Goal: Transaction & Acquisition: Subscribe to service/newsletter

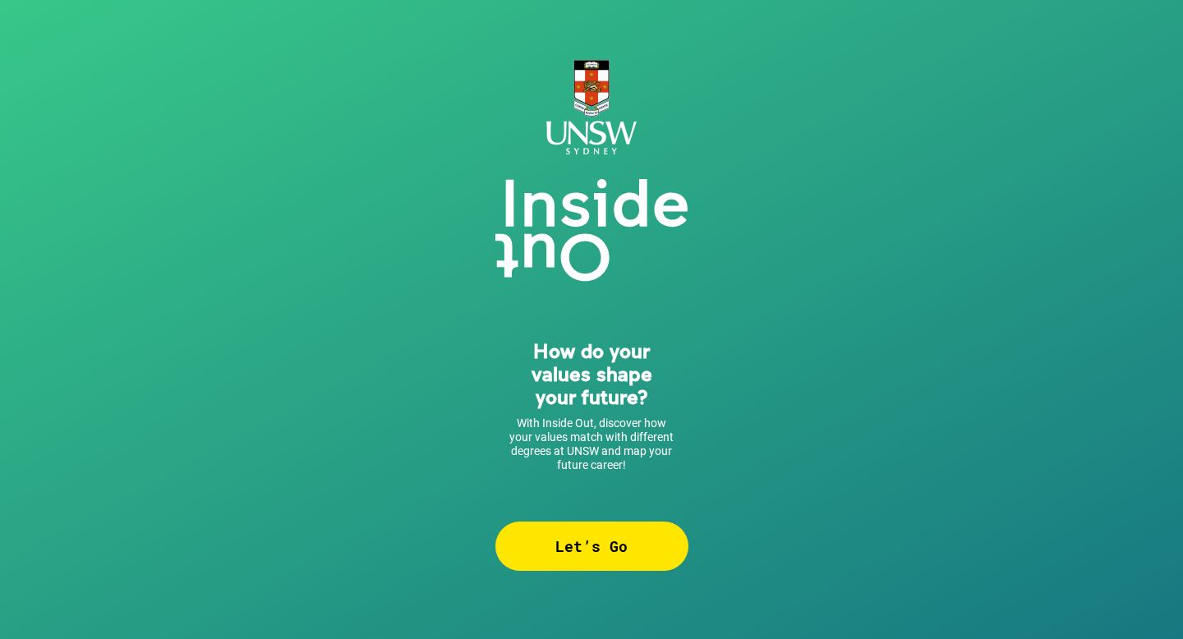
click at [627, 546] on div "Let’s Go" at bounding box center [591, 546] width 193 height 49
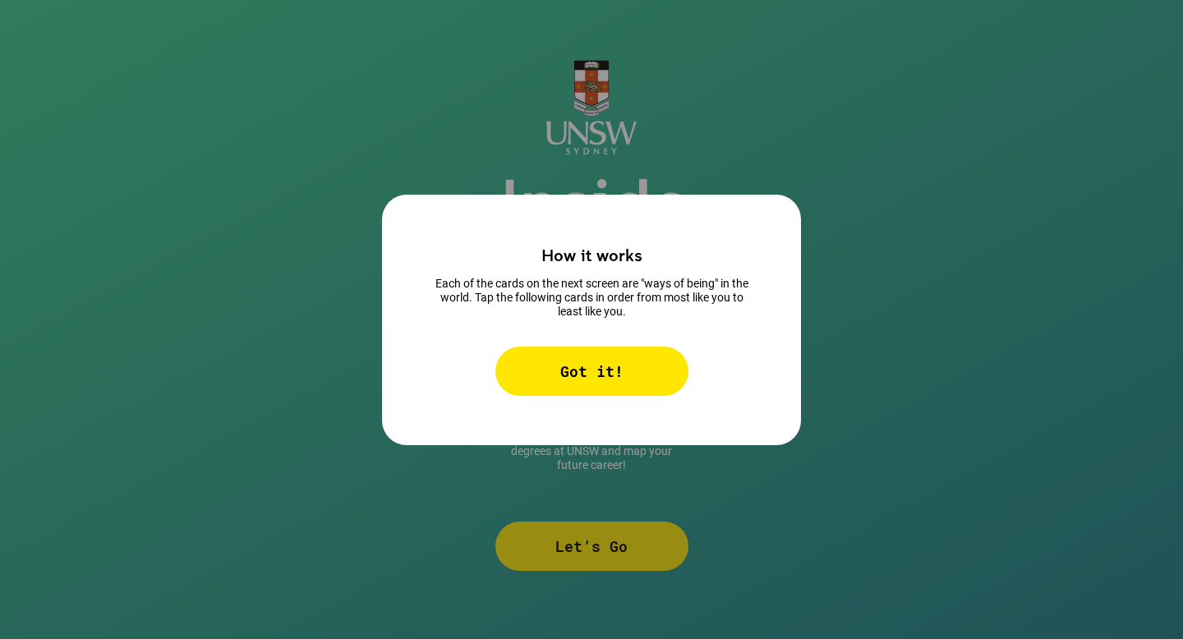
click at [603, 357] on div "Got it!" at bounding box center [591, 371] width 193 height 49
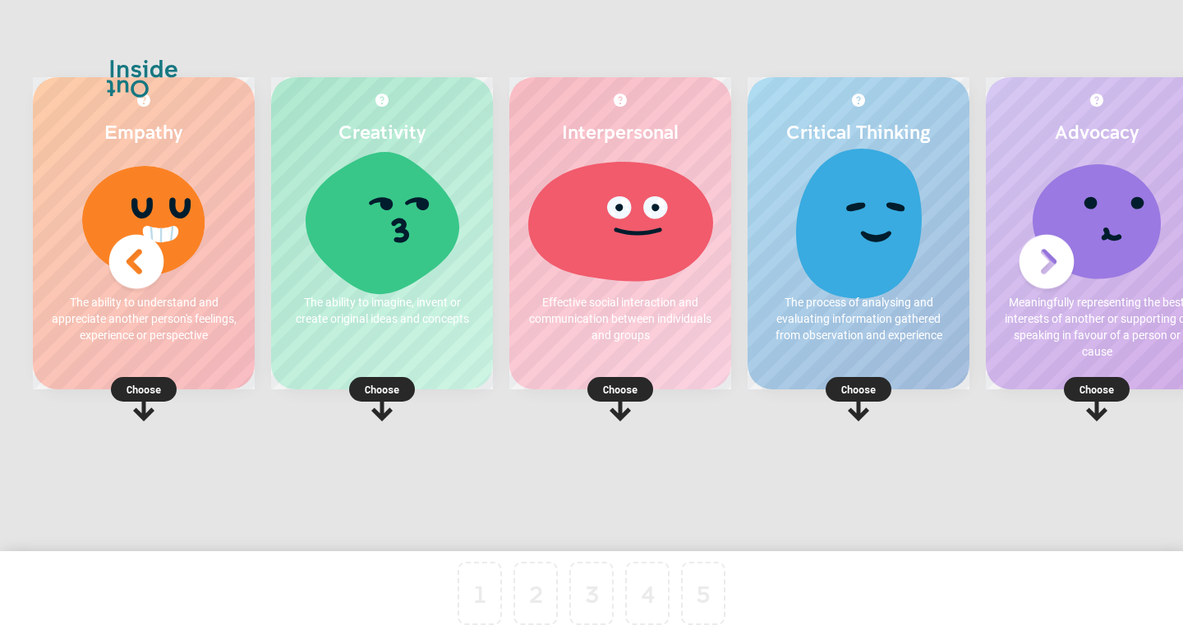
click at [140, 397] on p "Choose" at bounding box center [144, 389] width 222 height 16
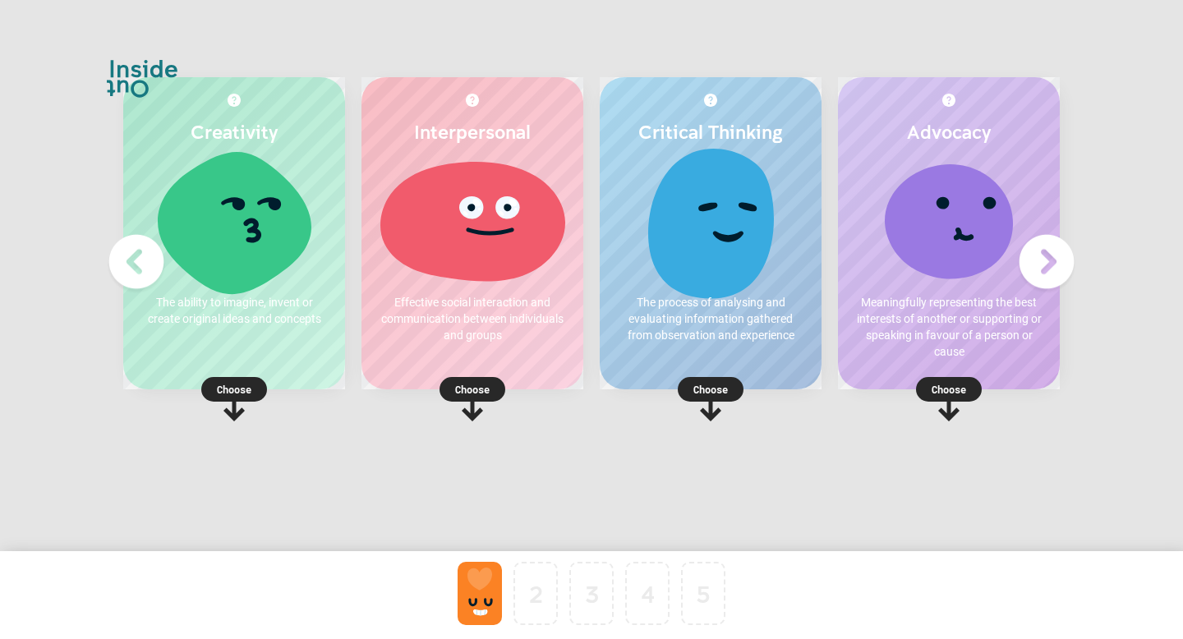
click at [705, 357] on div "Critical Thinking The process of analysing and evaluating information gathered …" at bounding box center [711, 233] width 222 height 312
click at [725, 392] on p "Choose" at bounding box center [711, 389] width 222 height 16
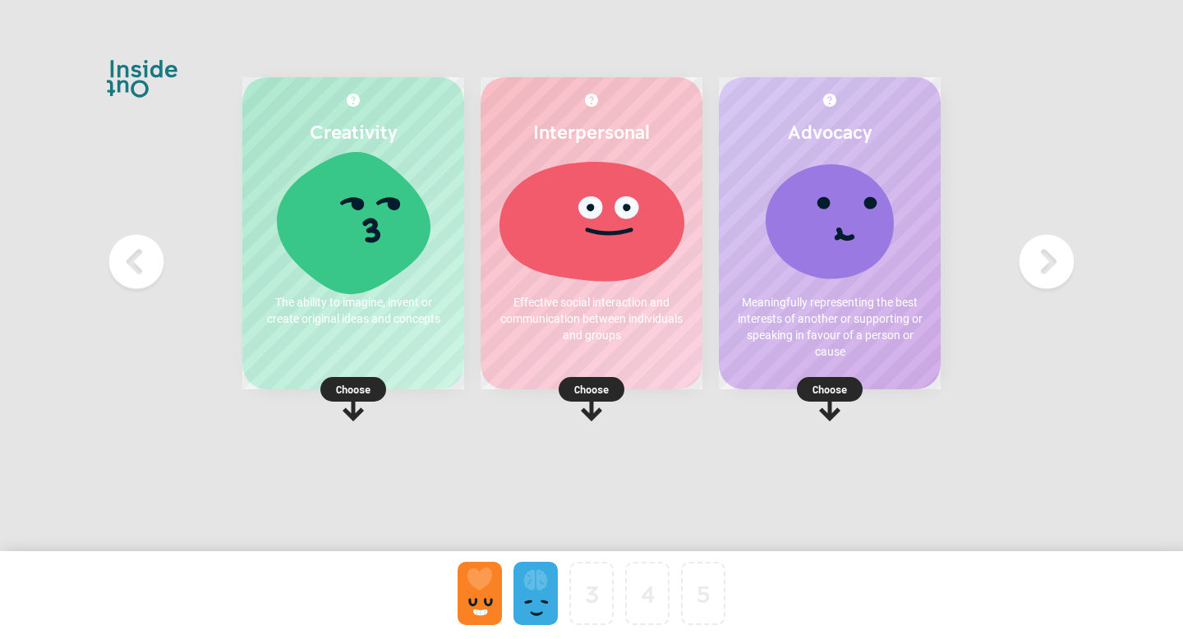
click at [1029, 265] on img at bounding box center [1047, 262] width 66 height 66
click at [142, 259] on img at bounding box center [137, 262] width 66 height 66
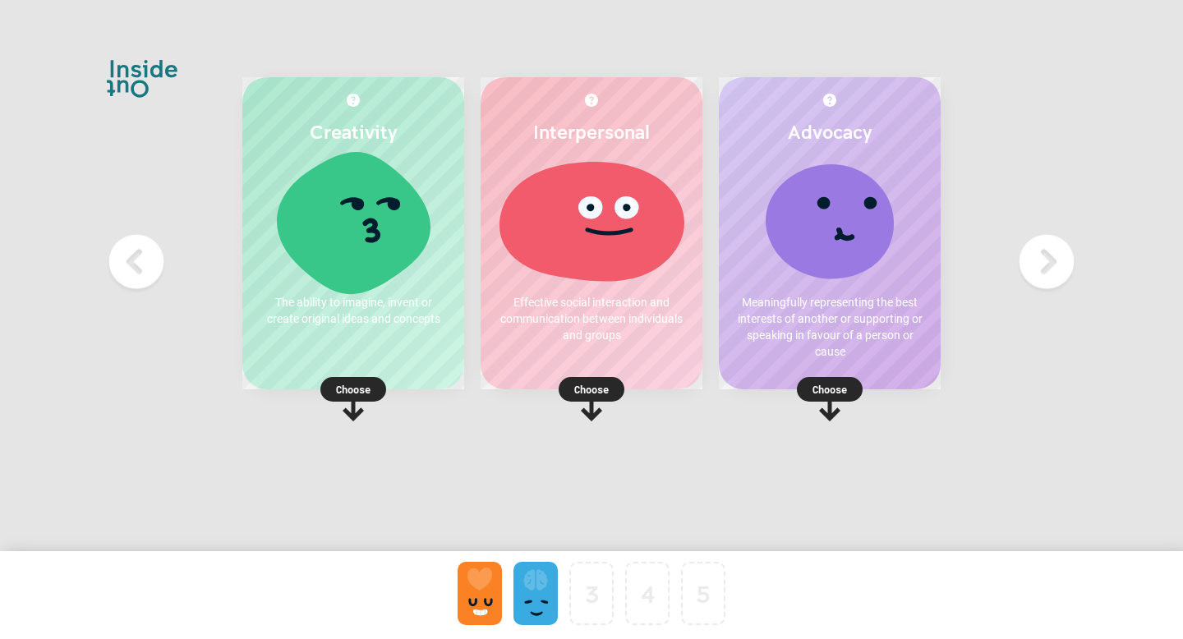
click at [532, 599] on div at bounding box center [536, 593] width 44 height 63
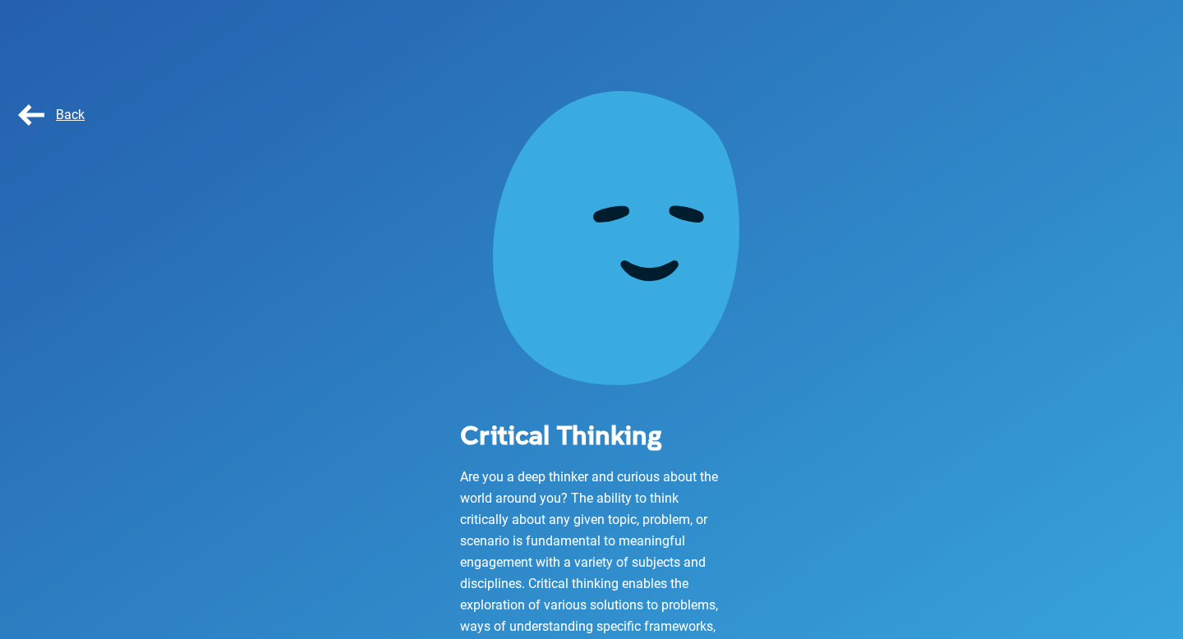
click at [35, 121] on span "Back" at bounding box center [50, 115] width 70 height 16
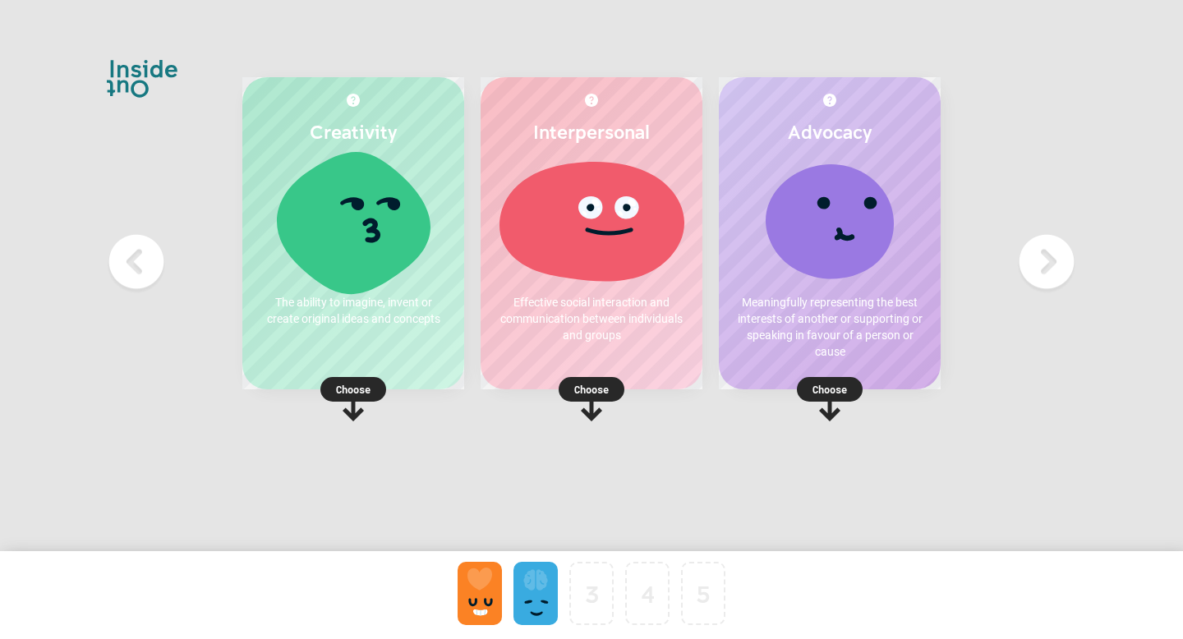
click at [594, 414] on icon at bounding box center [591, 408] width 21 height 26
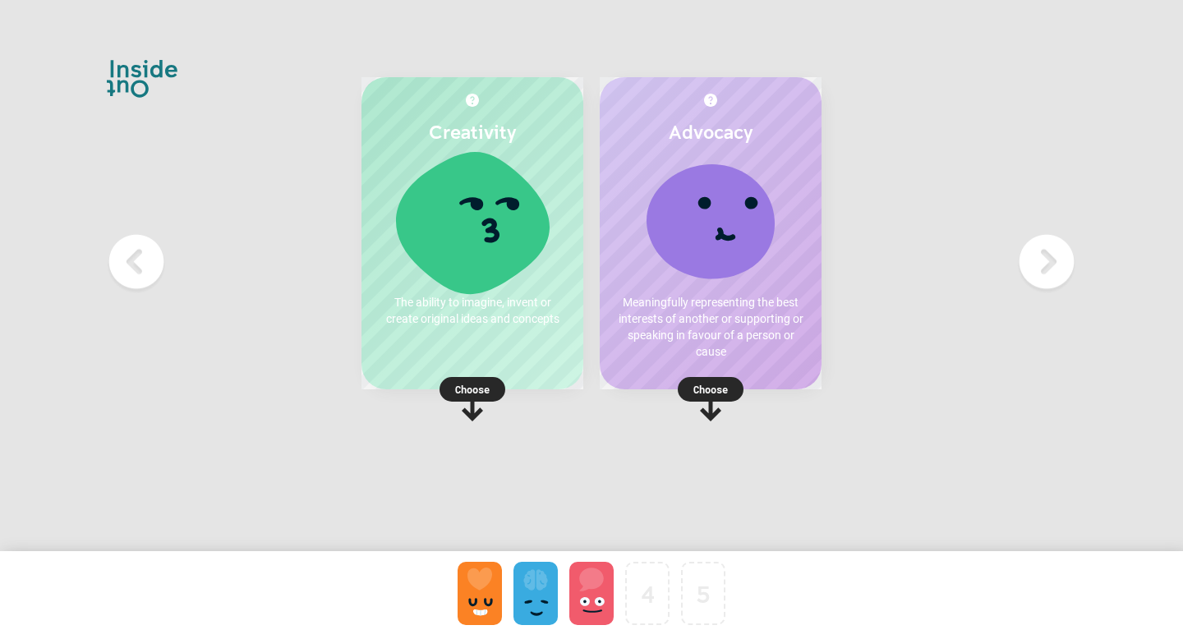
click at [707, 408] on icon at bounding box center [711, 399] width 66 height 44
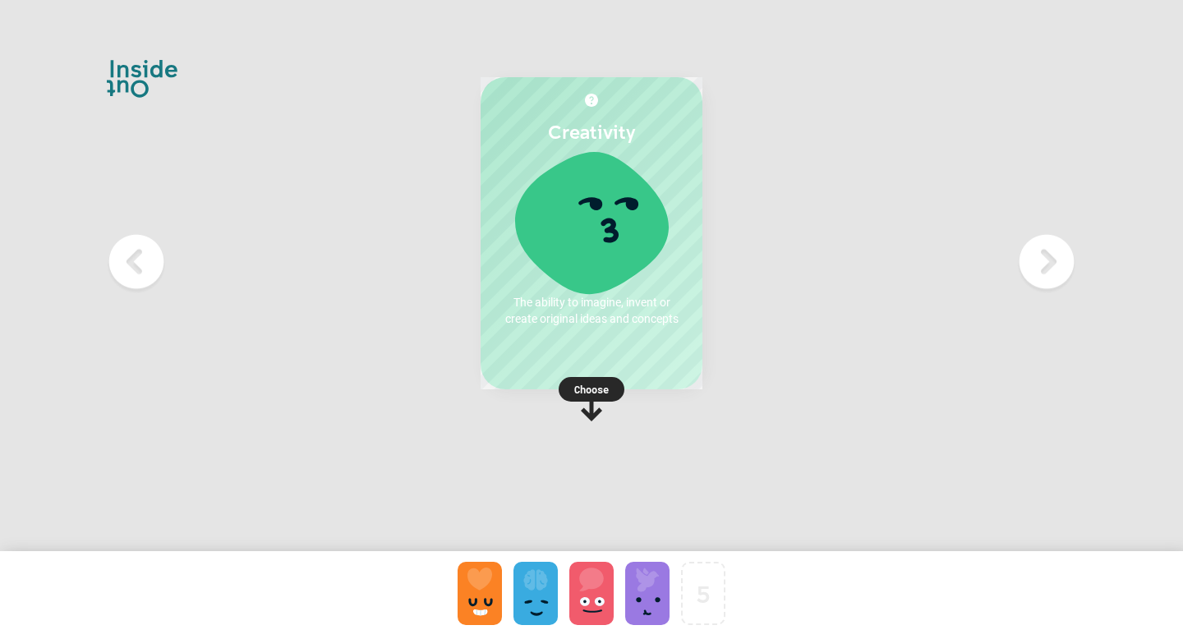
click at [610, 391] on rect at bounding box center [592, 389] width 66 height 25
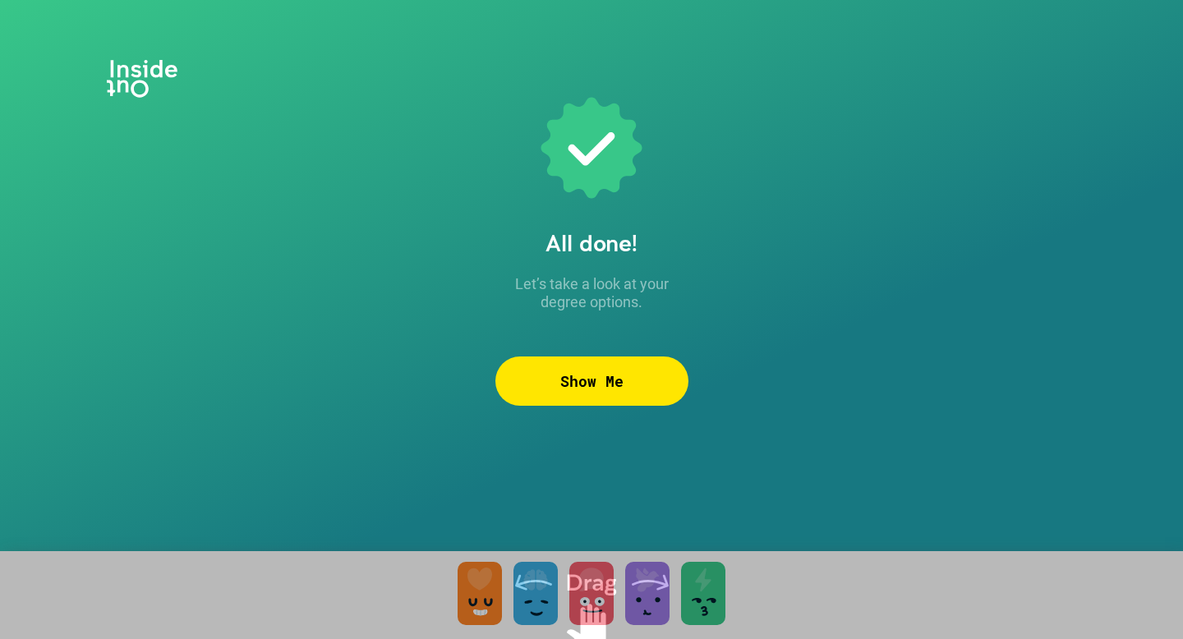
click at [615, 393] on div "Show Me" at bounding box center [591, 381] width 193 height 49
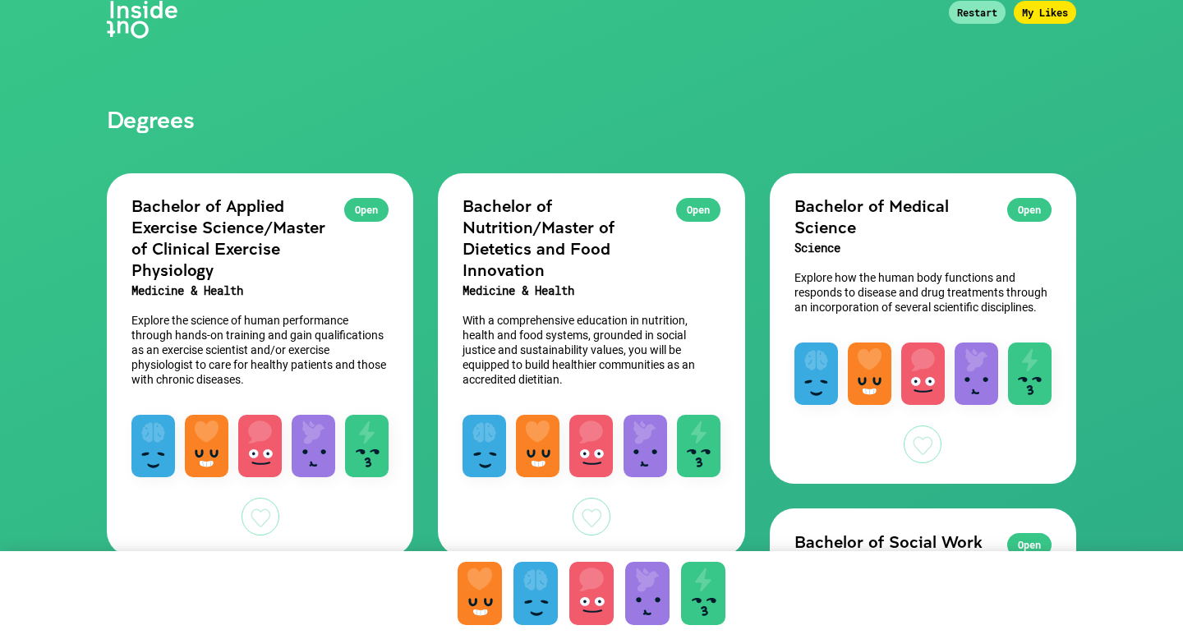
scroll to position [62, 0]
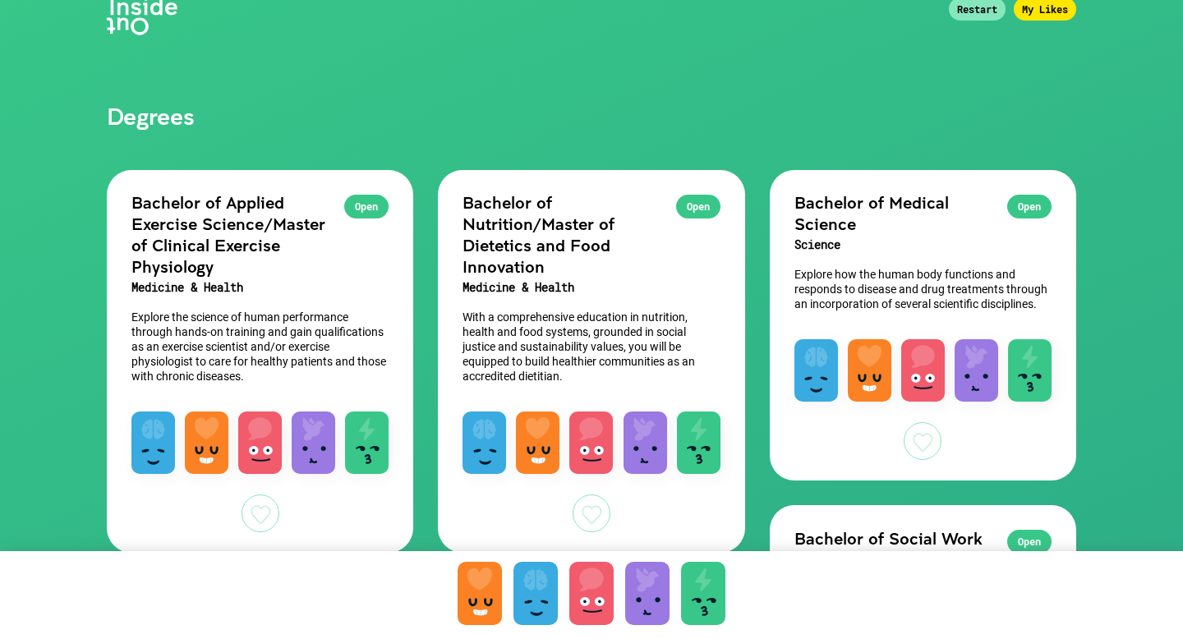
click at [1025, 205] on div "Open" at bounding box center [1029, 207] width 44 height 24
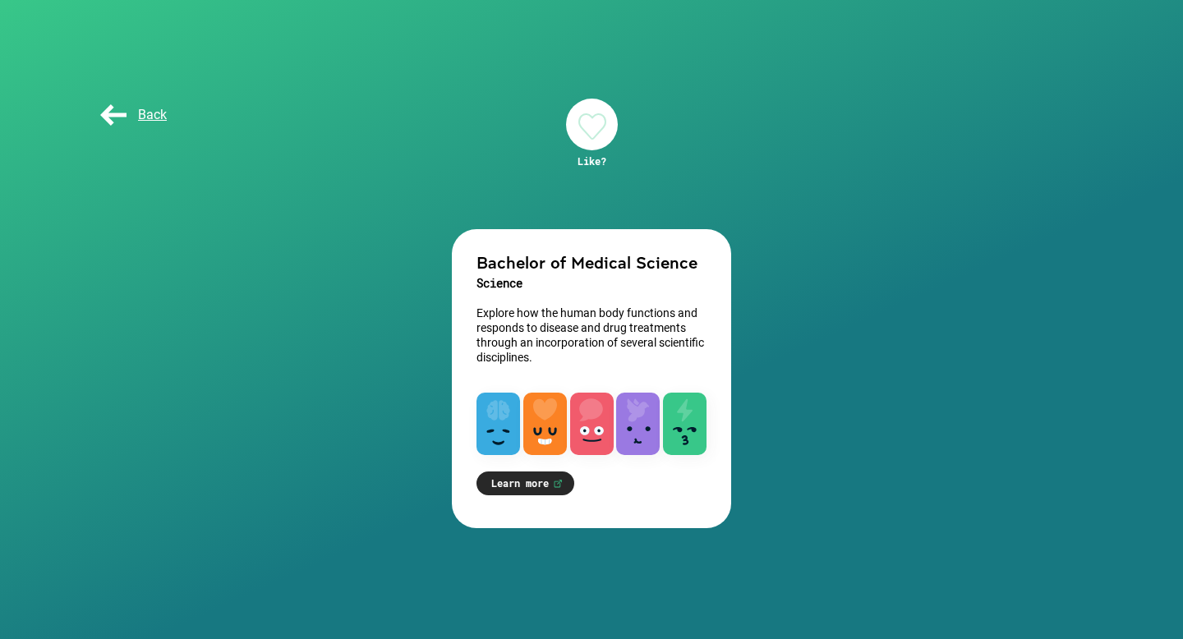
click at [596, 133] on div at bounding box center [592, 125] width 52 height 52
click at [111, 113] on span "Back" at bounding box center [132, 115] width 70 height 16
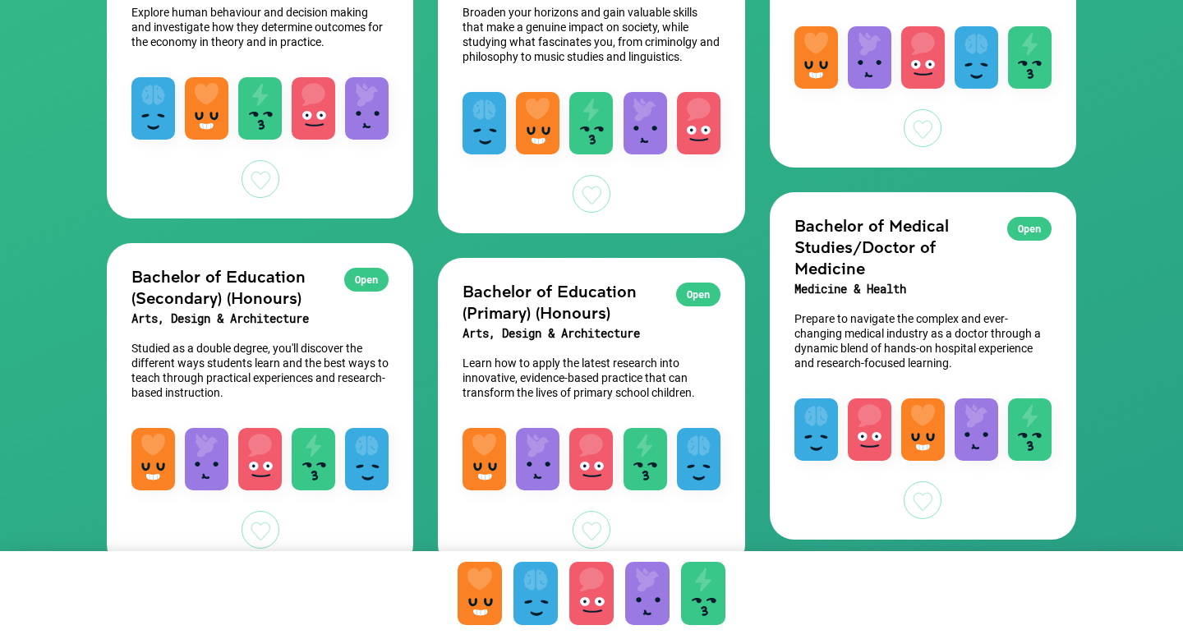
scroll to position [717, 0]
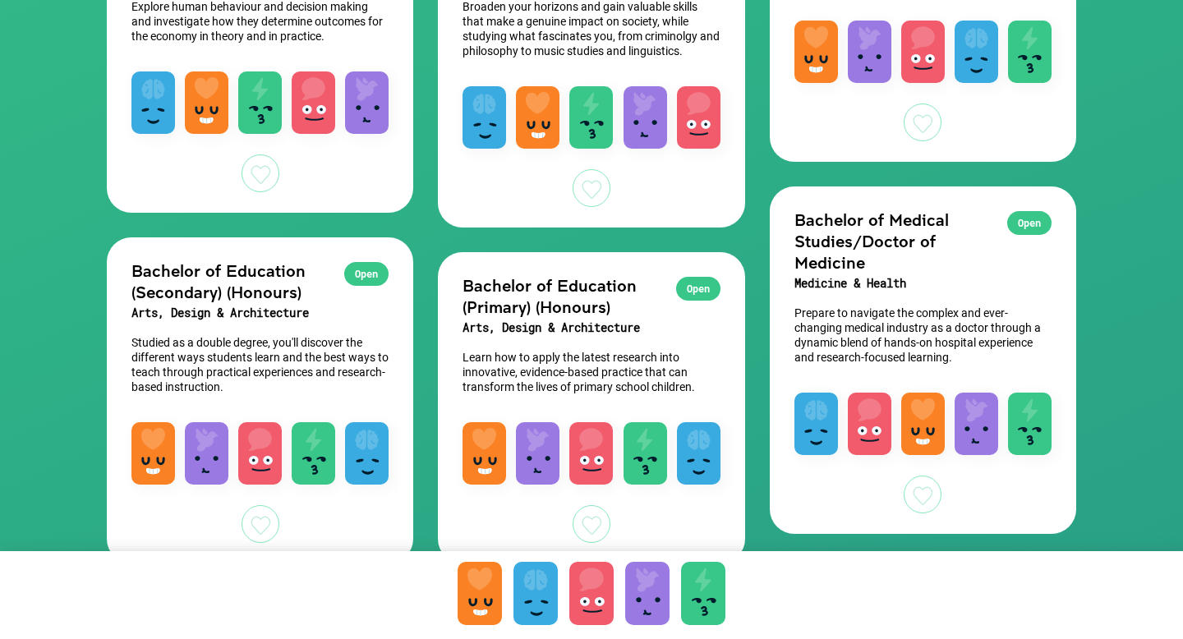
click at [1020, 235] on div "Open" at bounding box center [1029, 223] width 44 height 24
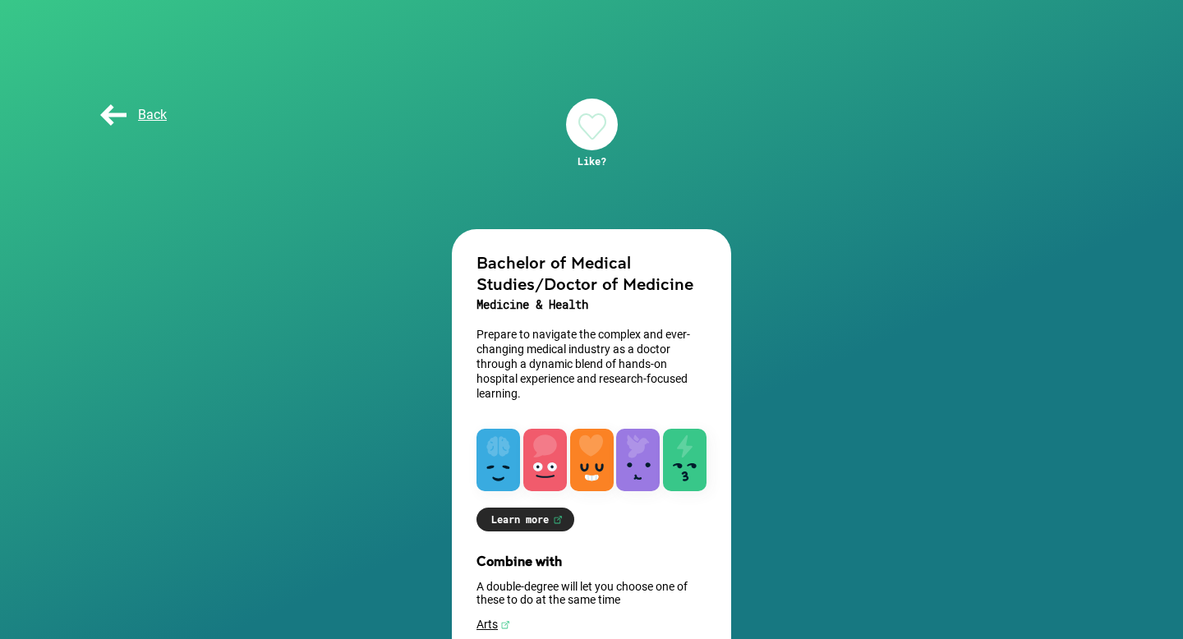
scroll to position [50, 0]
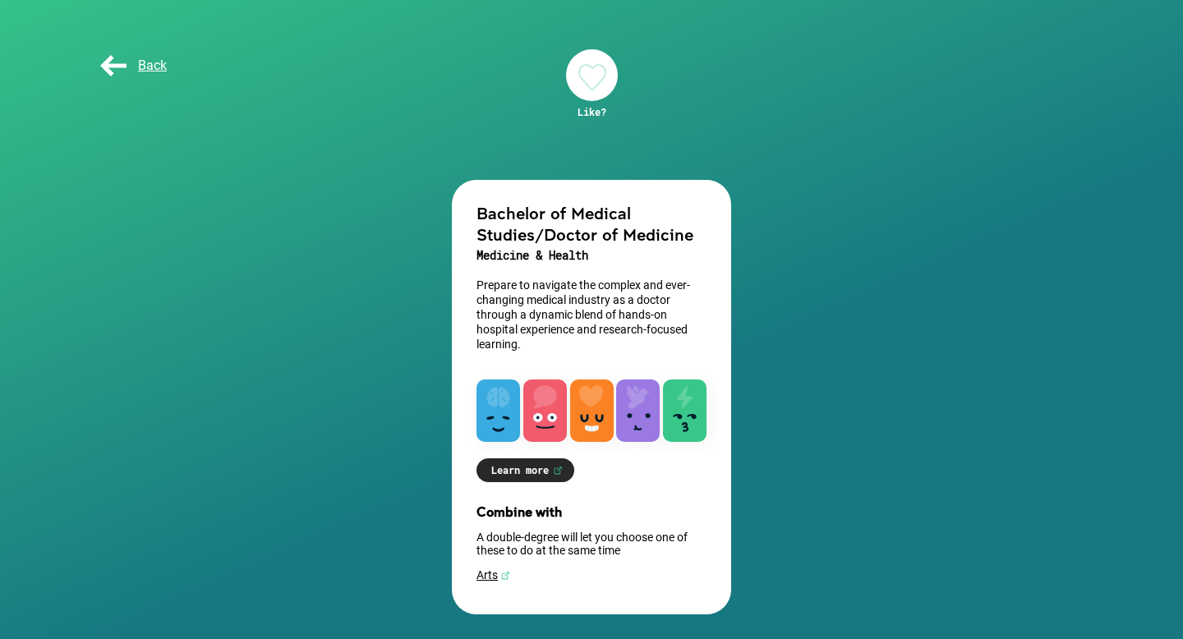
click at [622, 99] on div "Back" at bounding box center [591, 66] width 1019 height 82
click at [589, 81] on div at bounding box center [592, 75] width 52 height 52
click at [156, 70] on span "Back" at bounding box center [132, 66] width 70 height 16
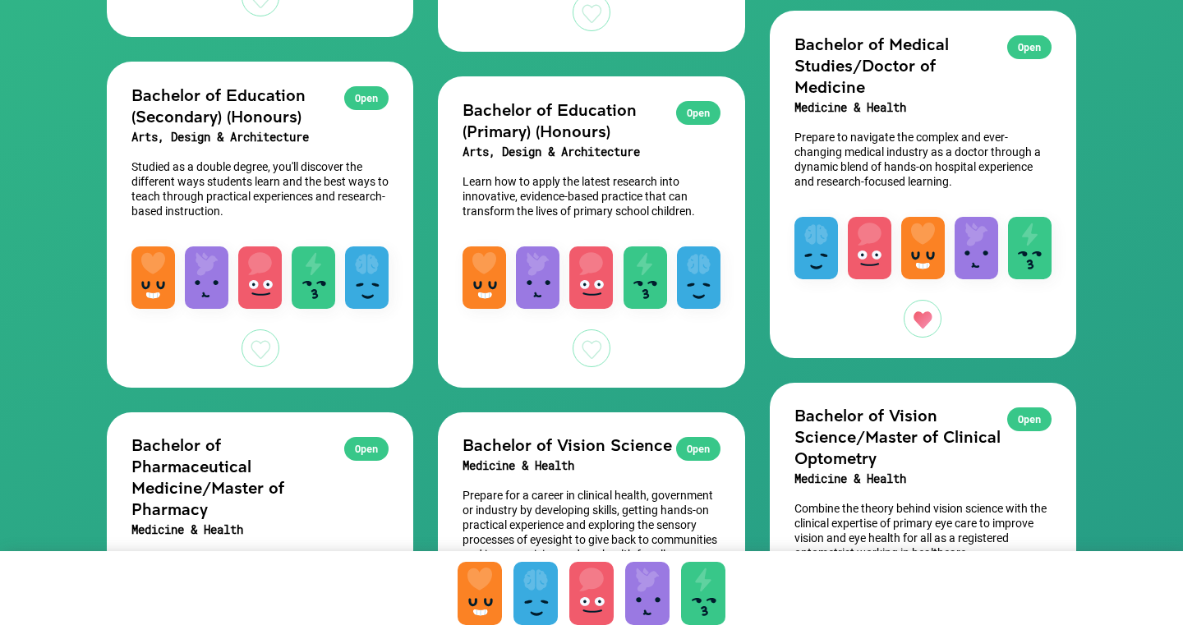
scroll to position [894, 0]
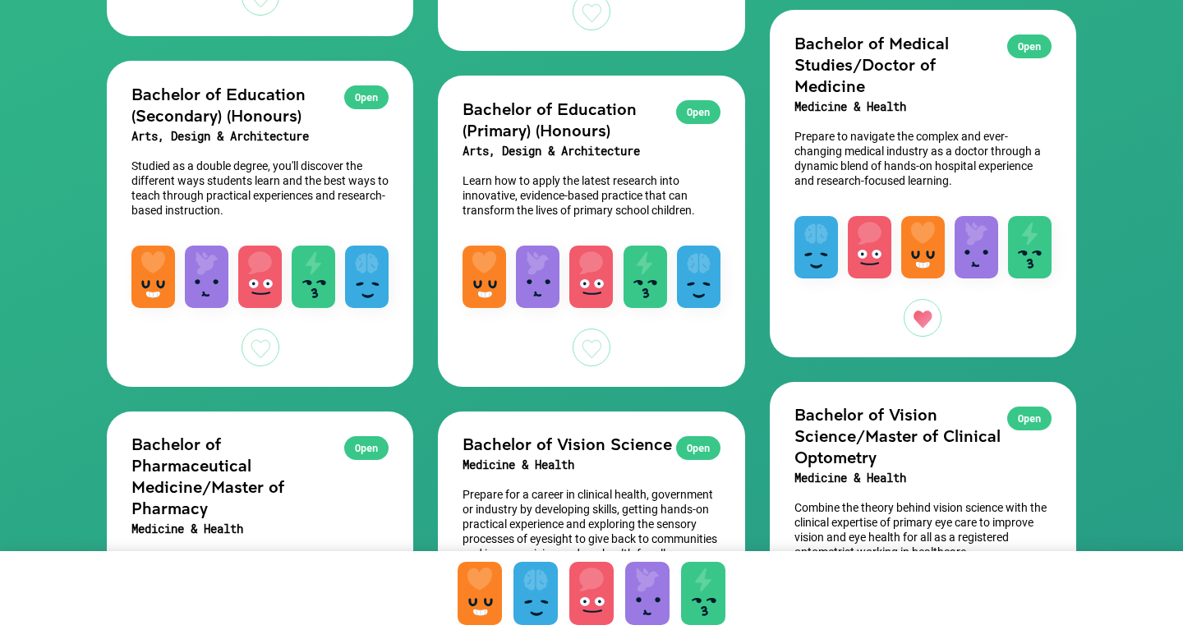
click at [590, 344] on div at bounding box center [592, 348] width 38 height 38
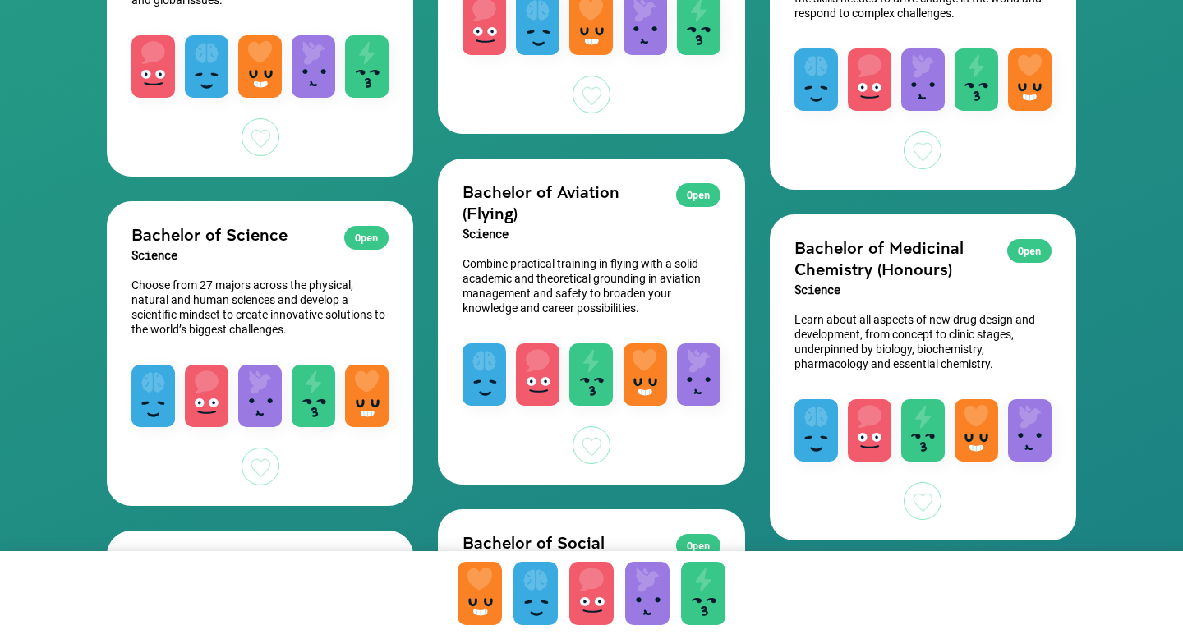
scroll to position [2177, 0]
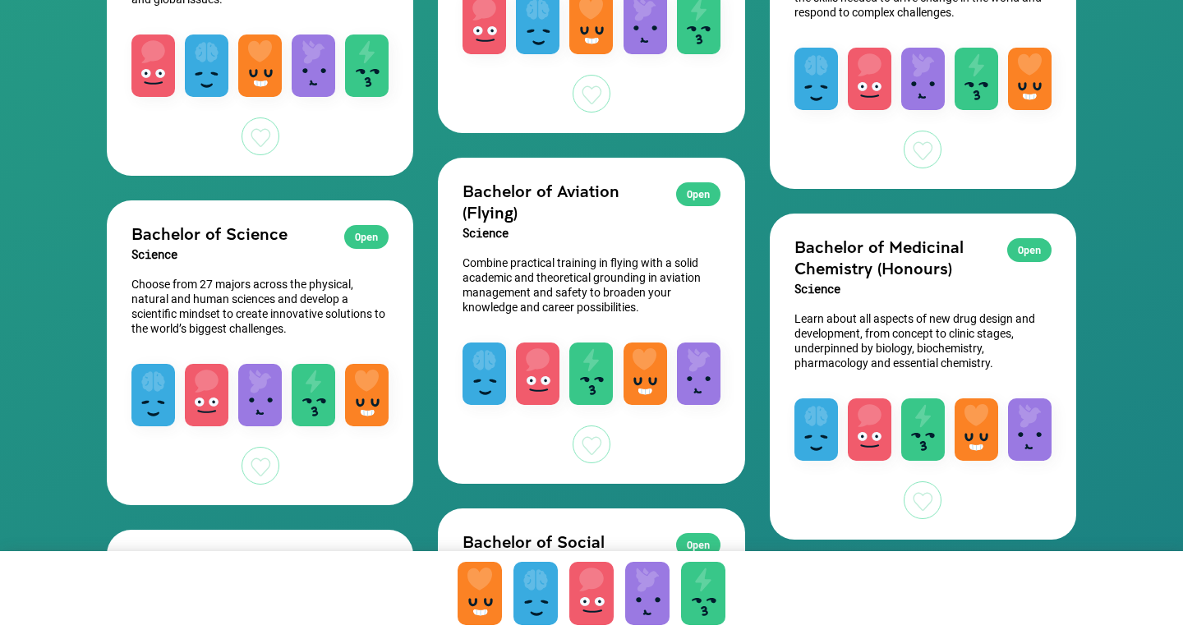
click at [933, 518] on div at bounding box center [923, 500] width 38 height 38
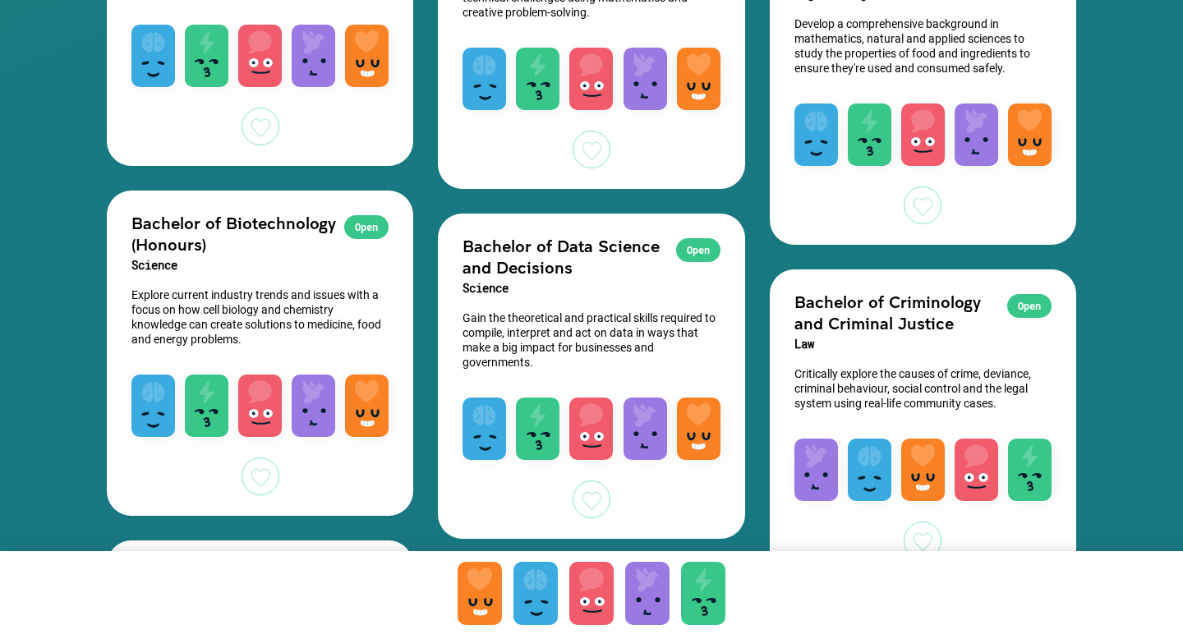
scroll to position [3542, 0]
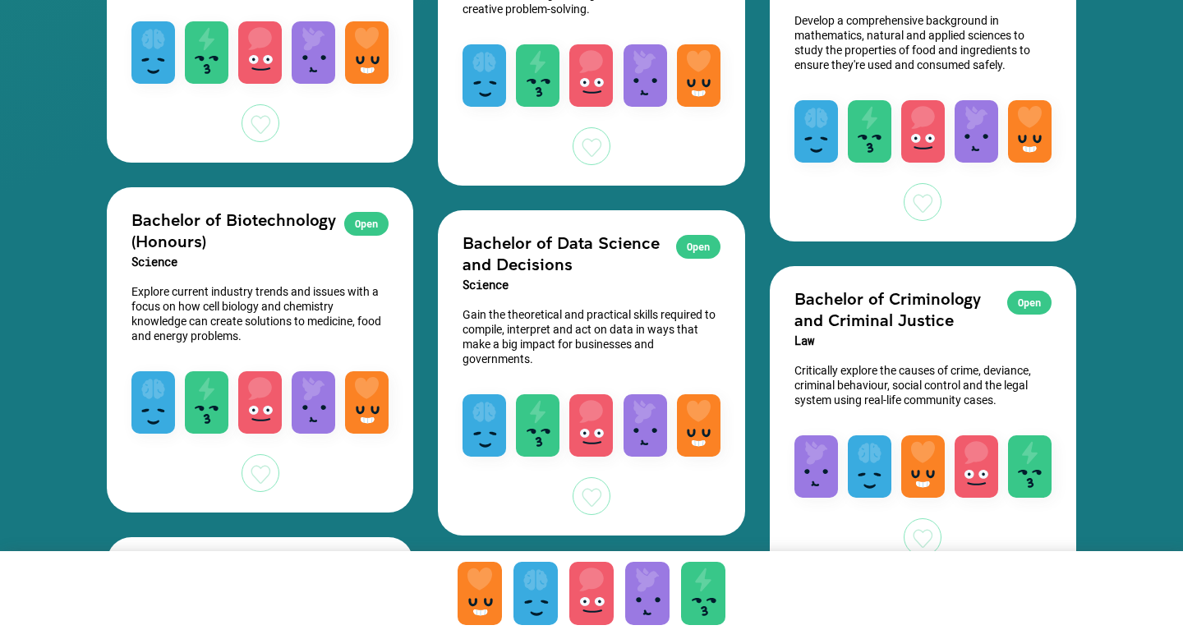
click at [288, 490] on div "Open Bachelor of Biotechnology (Honours) Science Explore current industry trend…" at bounding box center [260, 350] width 306 height 326
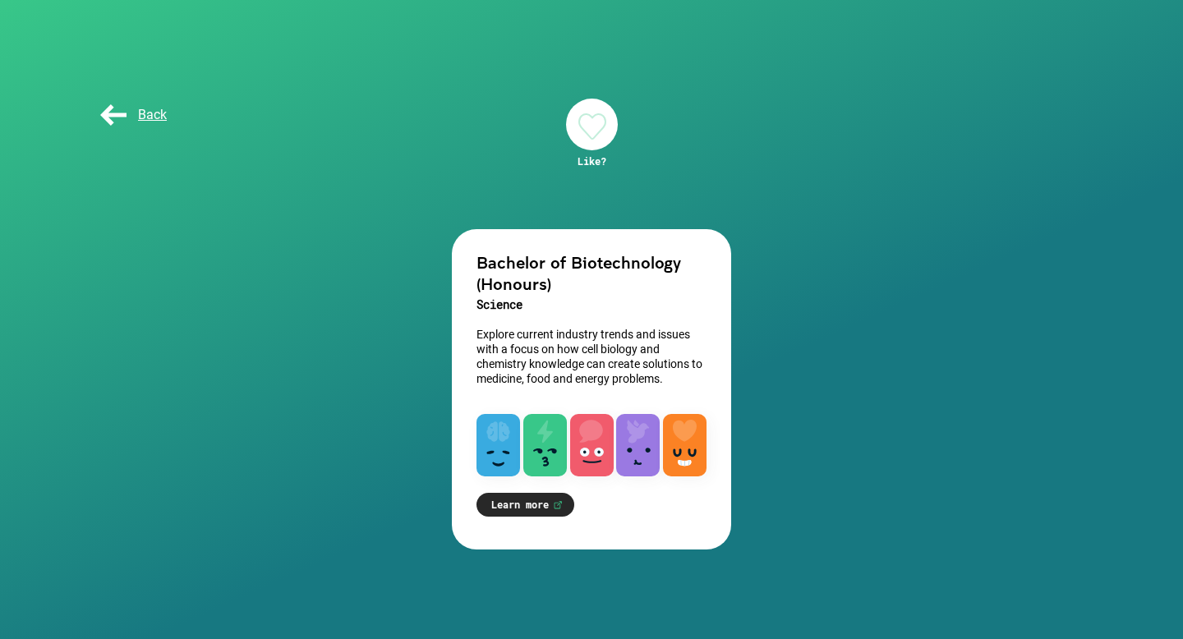
click at [580, 109] on div at bounding box center [592, 125] width 52 height 52
click at [538, 501] on link "Learn more" at bounding box center [526, 505] width 98 height 24
click at [145, 113] on span "Back" at bounding box center [132, 115] width 70 height 16
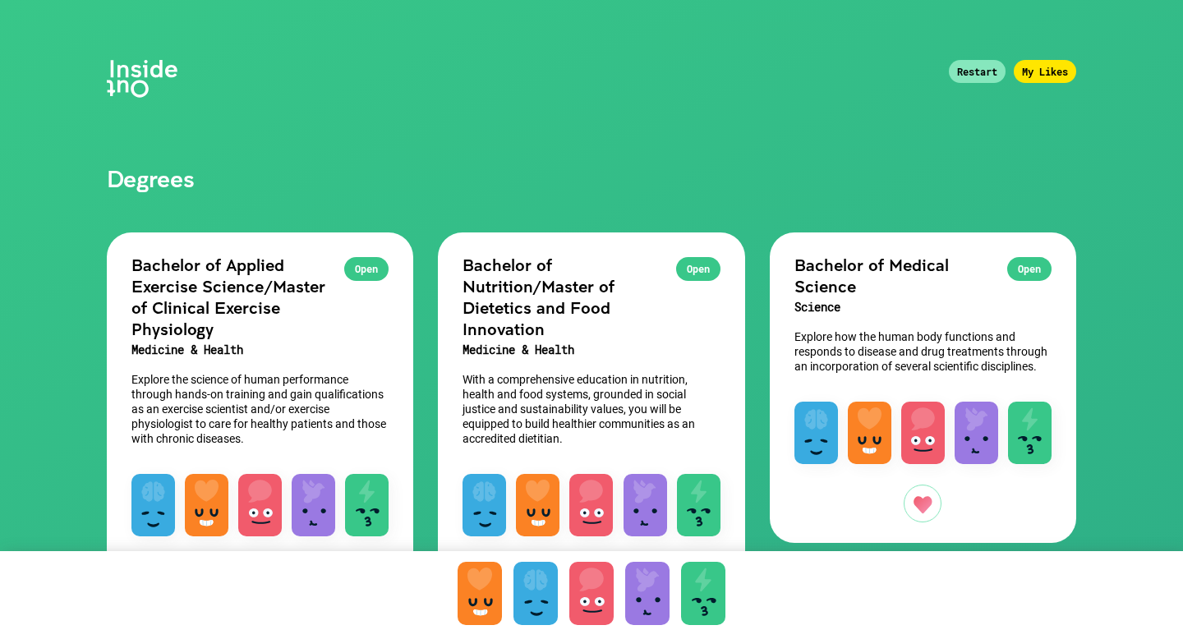
click at [1049, 75] on div "My Likes" at bounding box center [1045, 71] width 62 height 23
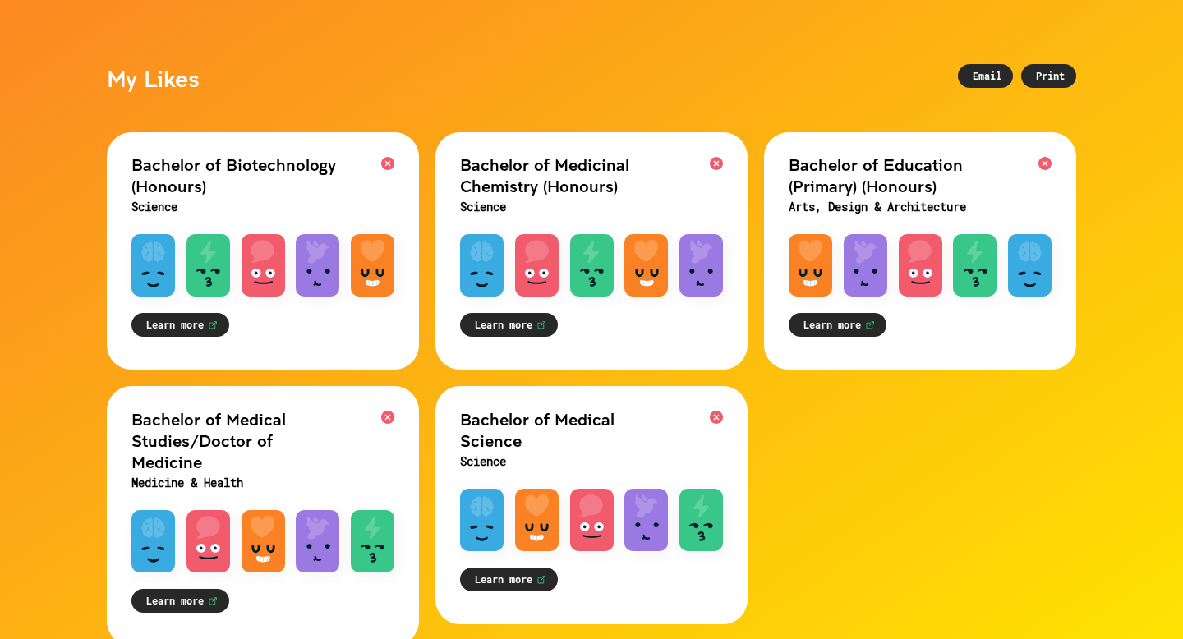
scroll to position [108, 0]
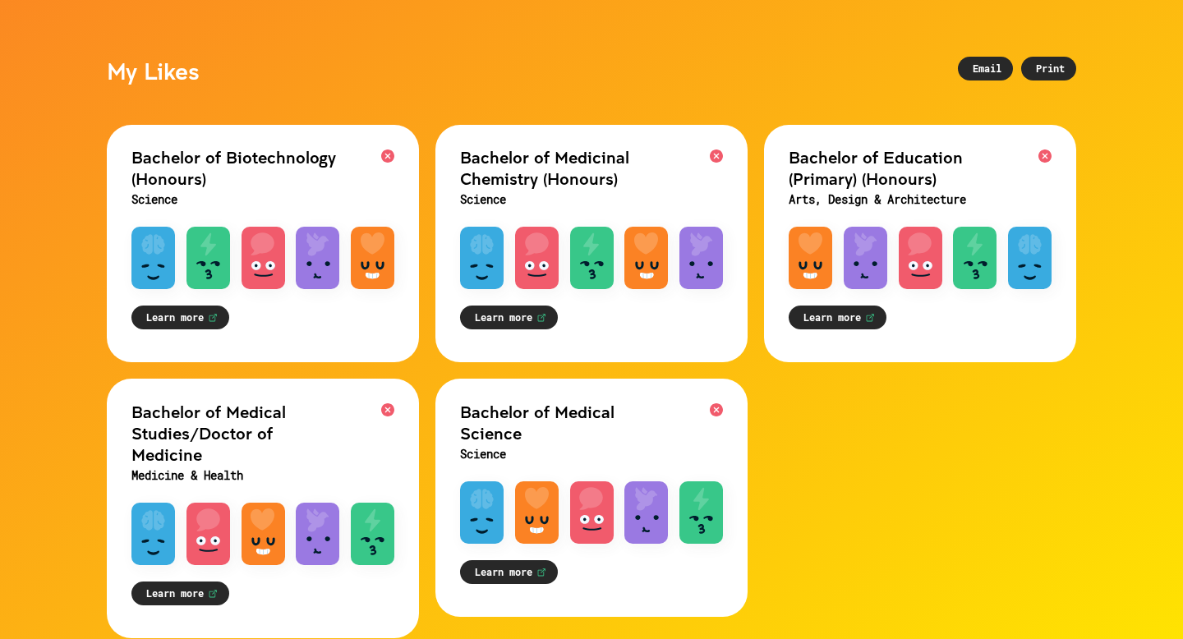
click at [1000, 71] on div "Email" at bounding box center [985, 69] width 55 height 24
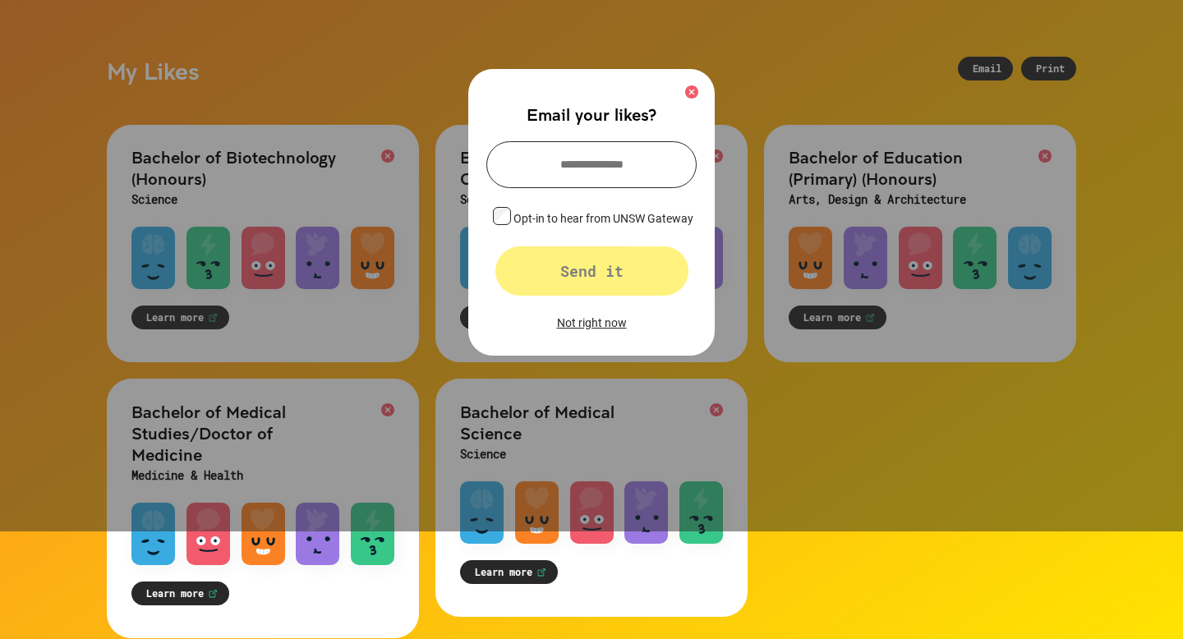
click at [618, 172] on input "text" at bounding box center [591, 164] width 210 height 47
type input "**********"
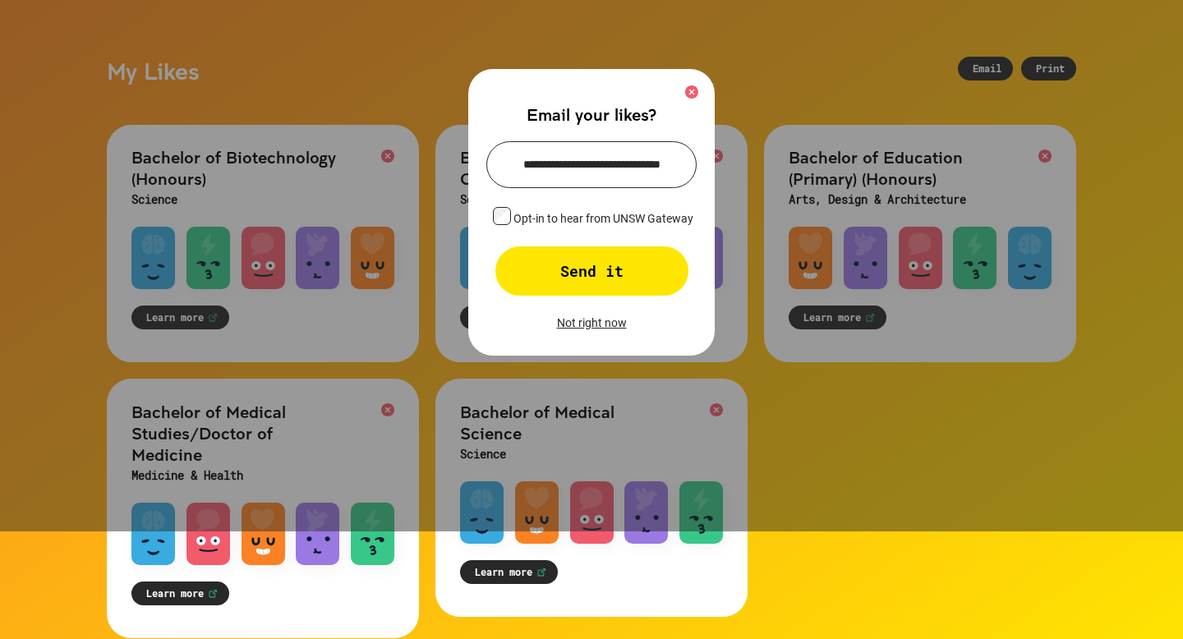
click at [601, 274] on div "Send it" at bounding box center [591, 270] width 193 height 49
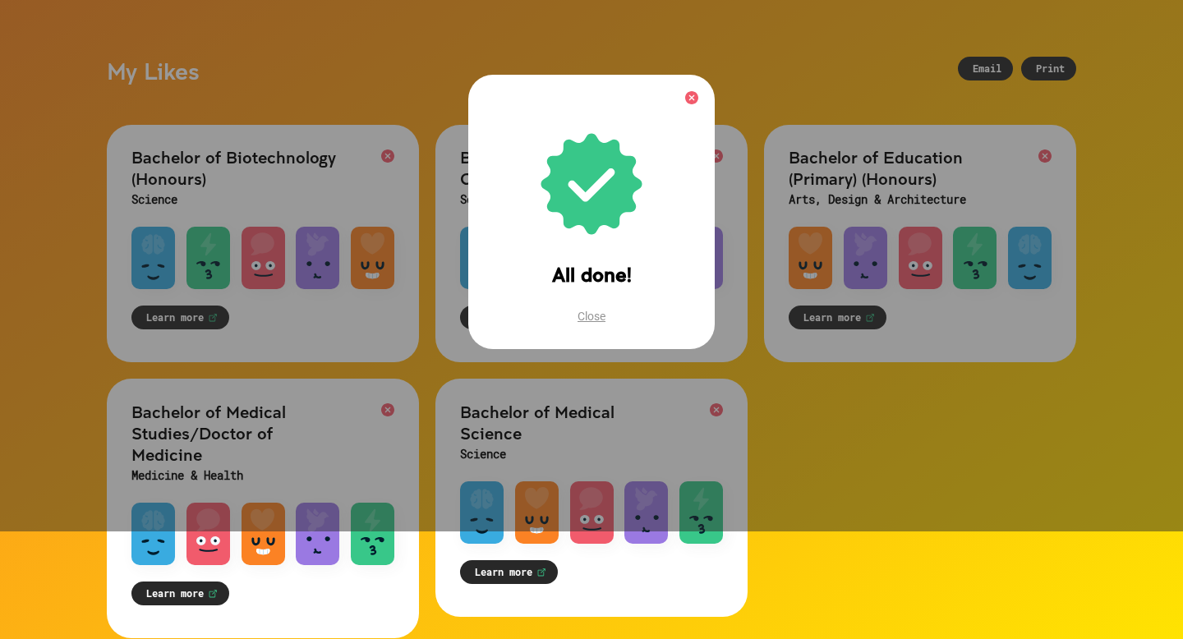
click at [688, 99] on img at bounding box center [691, 97] width 13 height 13
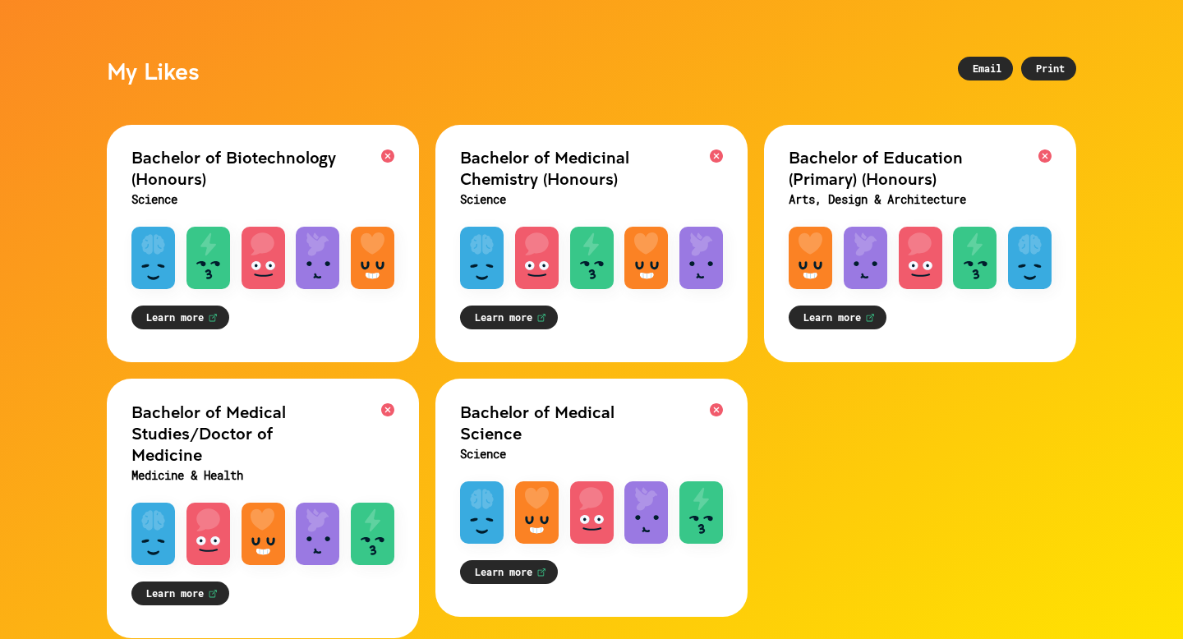
click at [1075, 67] on div "Print" at bounding box center [1048, 69] width 55 height 24
click at [180, 320] on link "Learn more" at bounding box center [180, 318] width 98 height 24
click at [537, 205] on h3 "Science" at bounding box center [591, 199] width 263 height 21
click at [508, 310] on link "Learn more" at bounding box center [509, 318] width 98 height 24
click at [165, 324] on link "Learn more" at bounding box center [180, 318] width 98 height 24
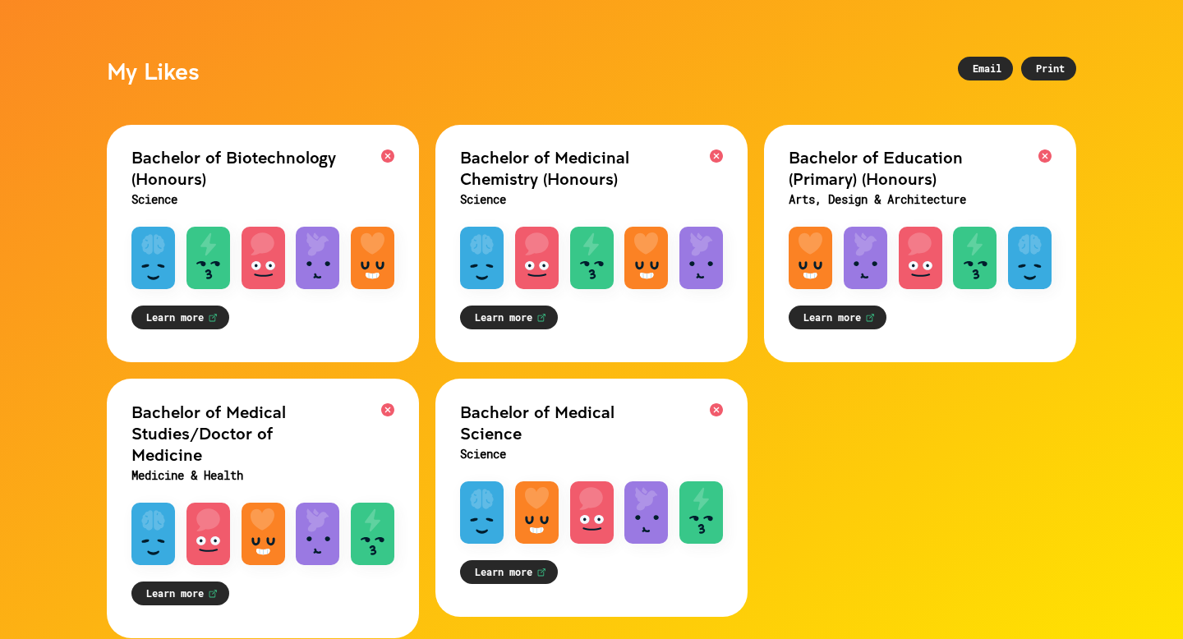
click at [524, 323] on link "Learn more" at bounding box center [509, 318] width 98 height 24
click at [170, 582] on link "Learn more" at bounding box center [180, 594] width 98 height 24
click at [516, 572] on link "Learn more" at bounding box center [509, 572] width 98 height 24
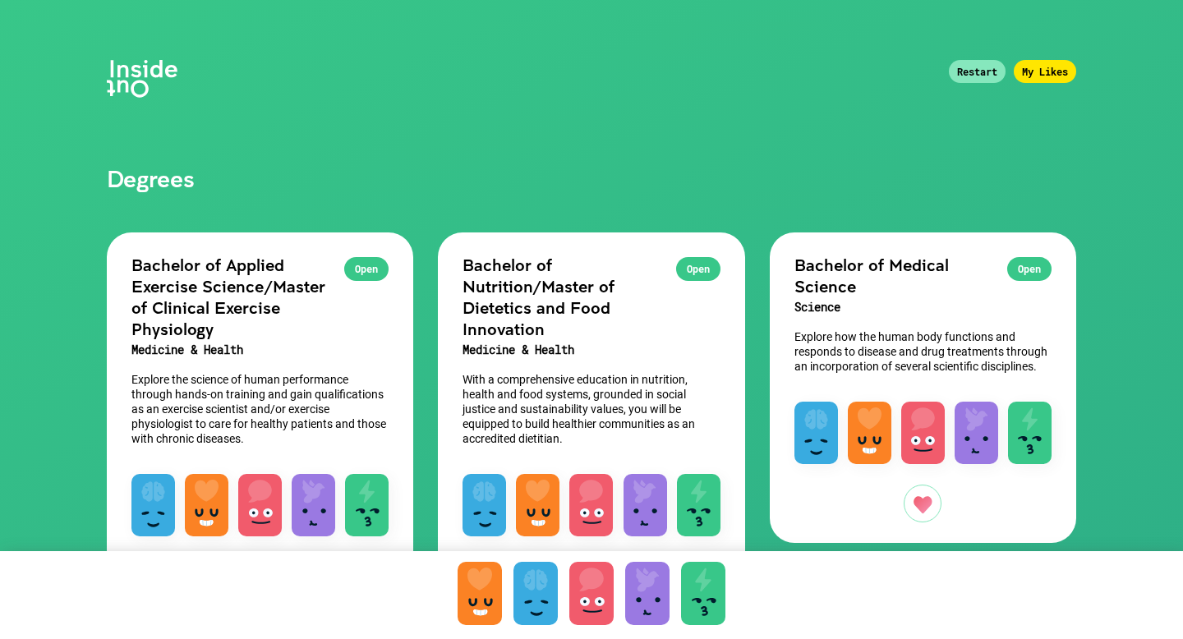
click at [175, 191] on h1 "Degrees" at bounding box center [591, 96] width 1019 height 192
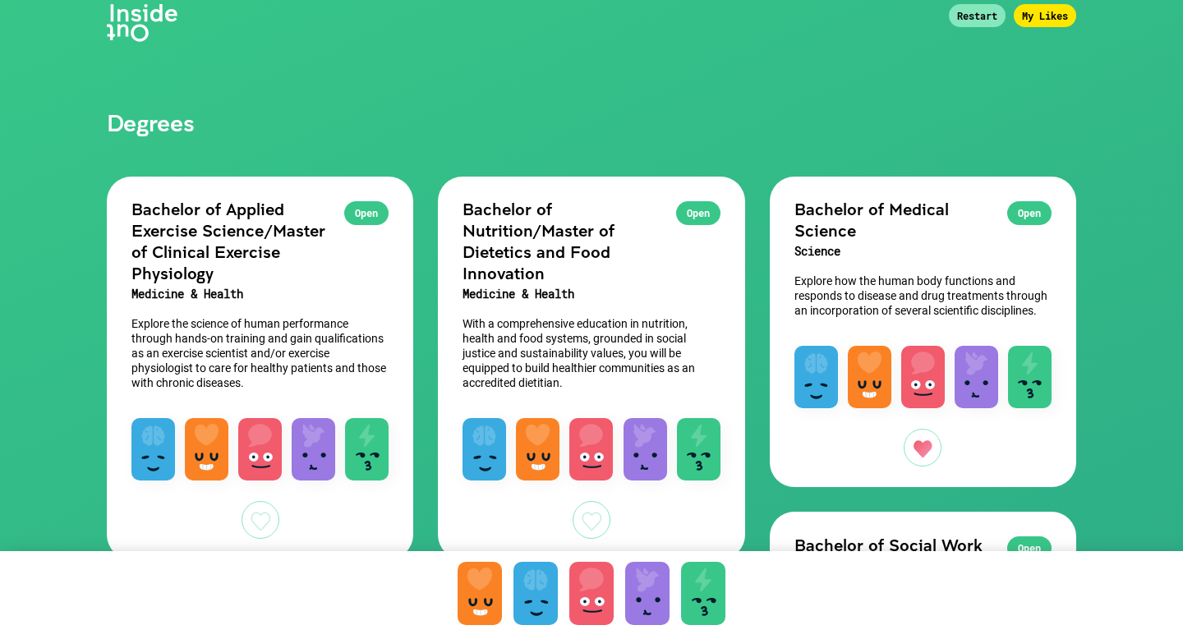
scroll to position [55, 0]
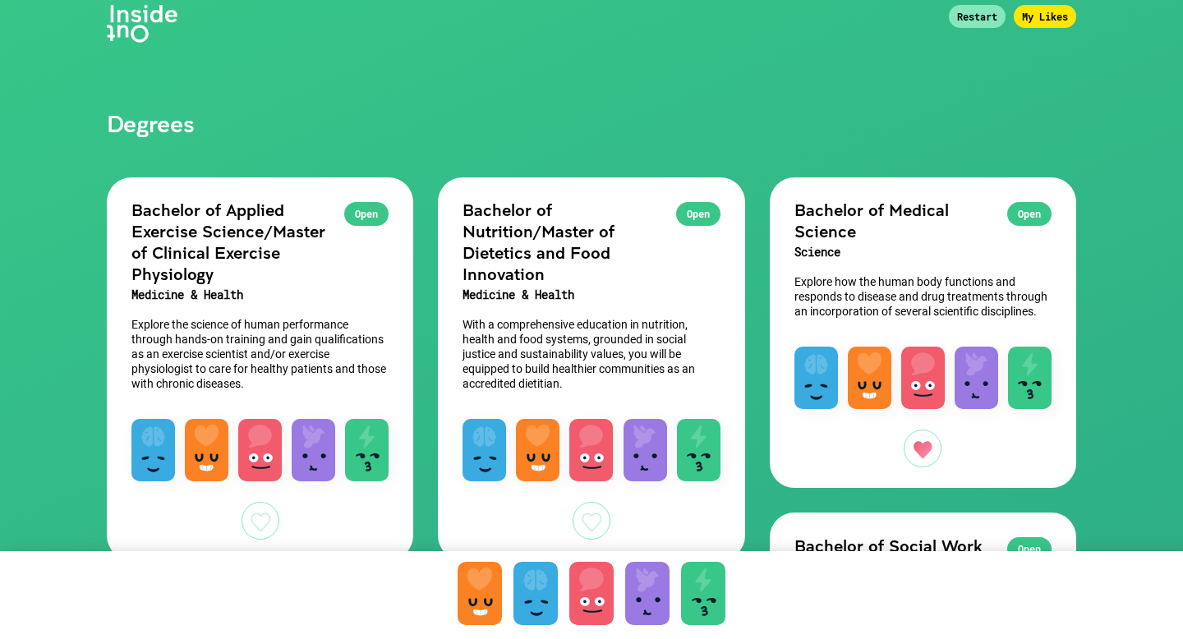
click at [380, 201] on h2 "Bachelor of Applied Exercise Science/Master of Clinical Exercise Physiology" at bounding box center [259, 241] width 257 height 85
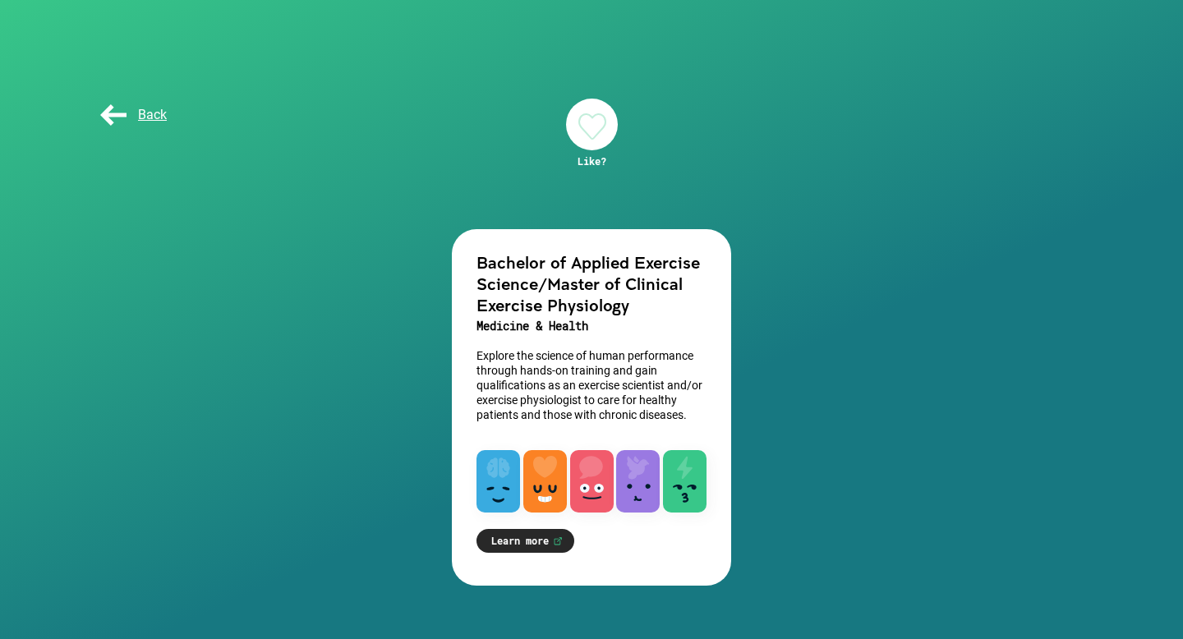
click at [550, 549] on link "Learn more" at bounding box center [526, 541] width 98 height 24
click at [151, 124] on div "Back" at bounding box center [138, 115] width 82 height 33
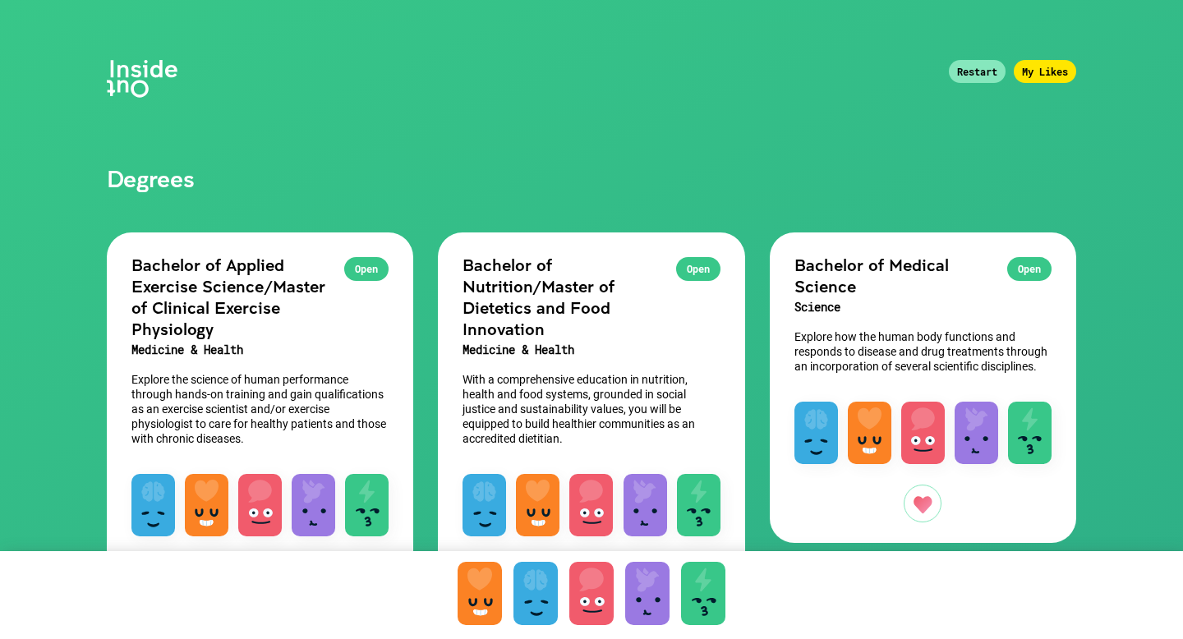
click at [1042, 74] on div "My Likes" at bounding box center [1045, 71] width 62 height 23
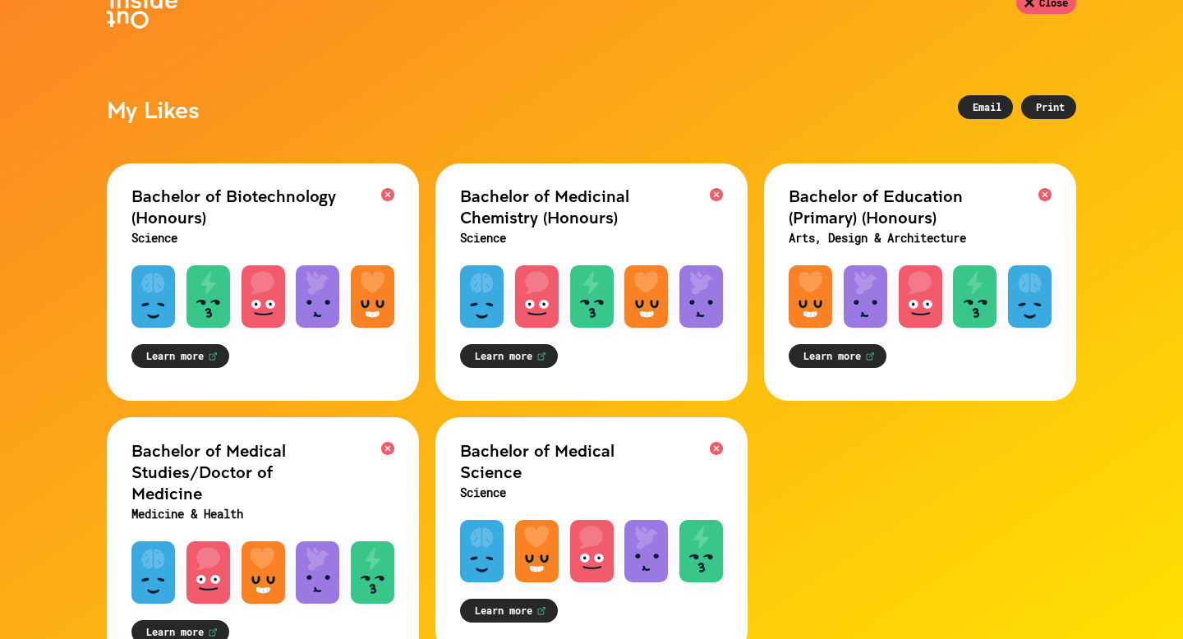
scroll to position [67, 0]
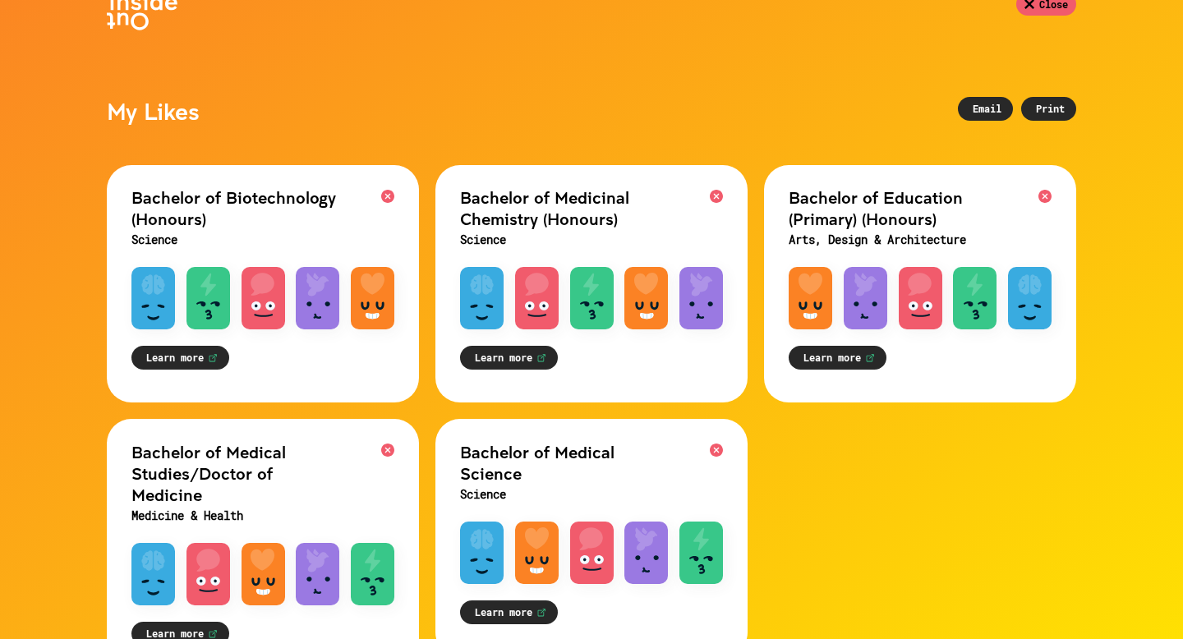
click at [509, 362] on link "Learn more" at bounding box center [509, 358] width 98 height 24
click at [181, 359] on link "Learn more" at bounding box center [180, 358] width 98 height 24
click at [531, 361] on link "Learn more" at bounding box center [509, 358] width 98 height 24
click at [841, 357] on link "Learn more" at bounding box center [838, 358] width 98 height 24
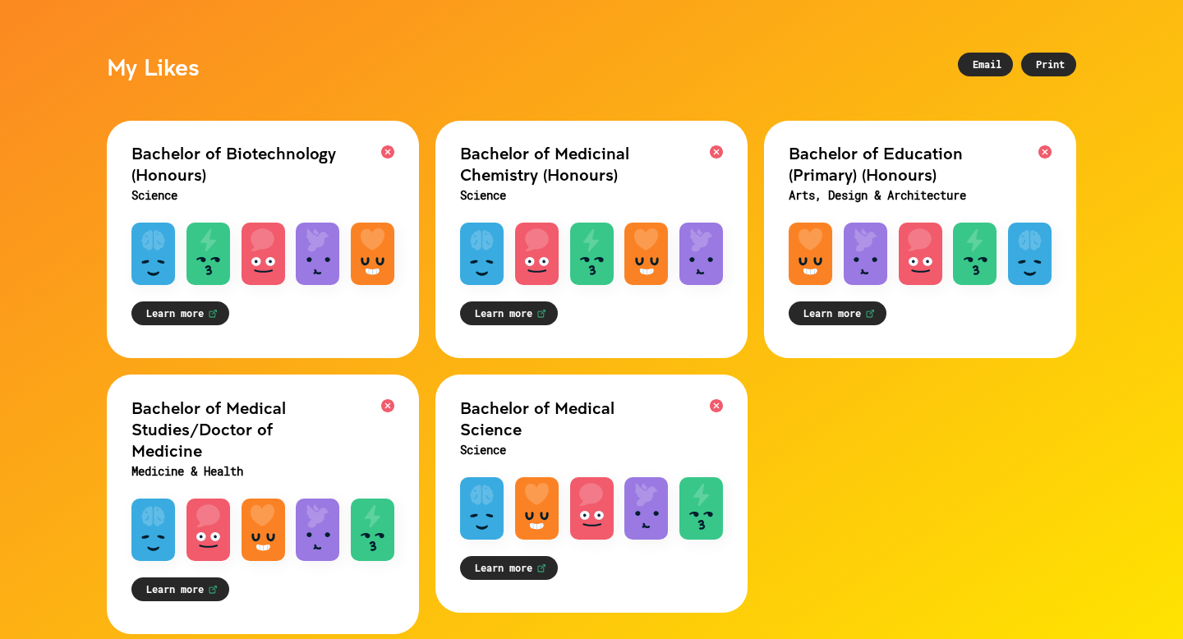
click at [156, 578] on link "Learn more" at bounding box center [180, 590] width 98 height 24
click at [515, 567] on link "Learn more" at bounding box center [509, 568] width 98 height 24
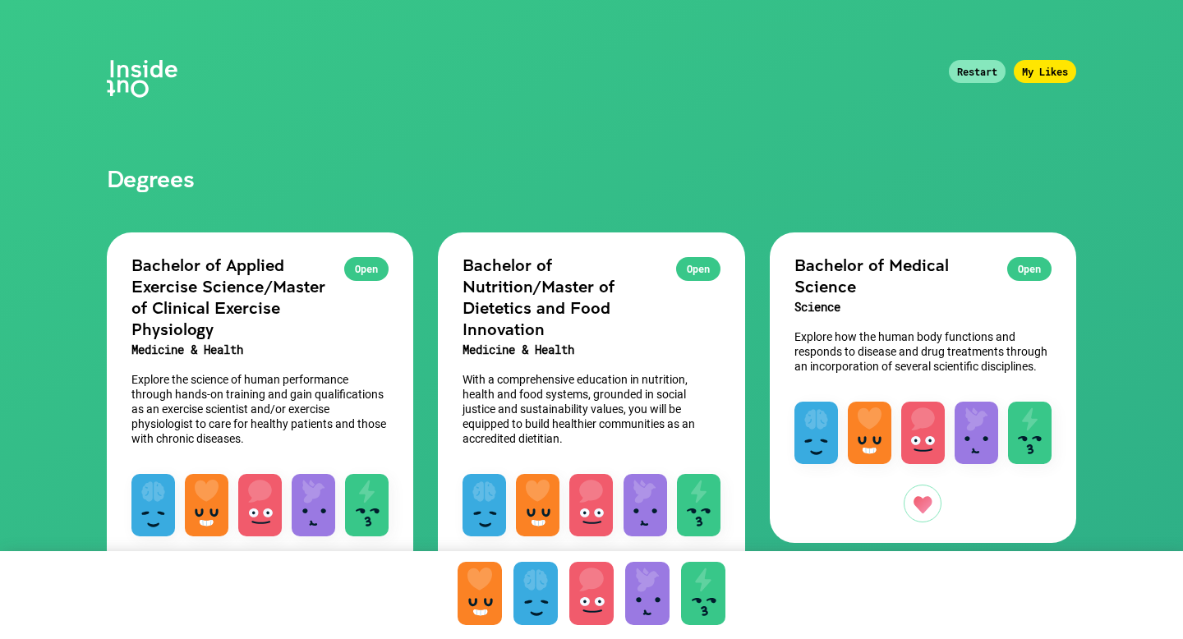
click at [1033, 88] on h1 "Degrees" at bounding box center [591, 96] width 1019 height 192
click at [1032, 79] on div "My Likes" at bounding box center [1045, 71] width 62 height 23
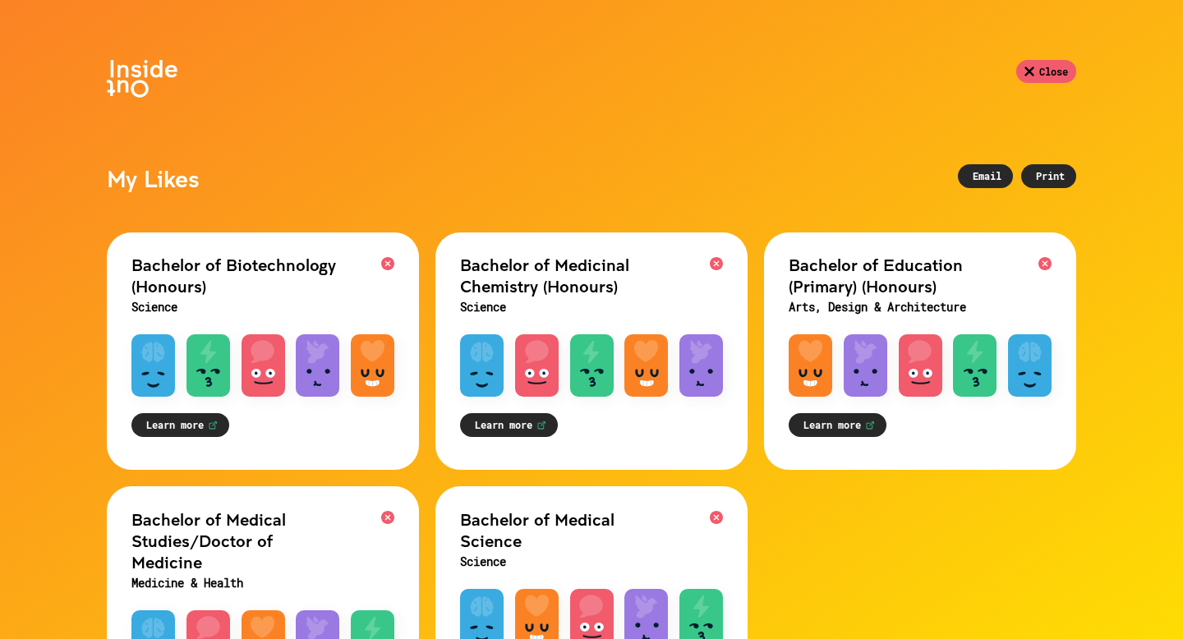
click at [965, 171] on div "Email" at bounding box center [985, 176] width 55 height 24
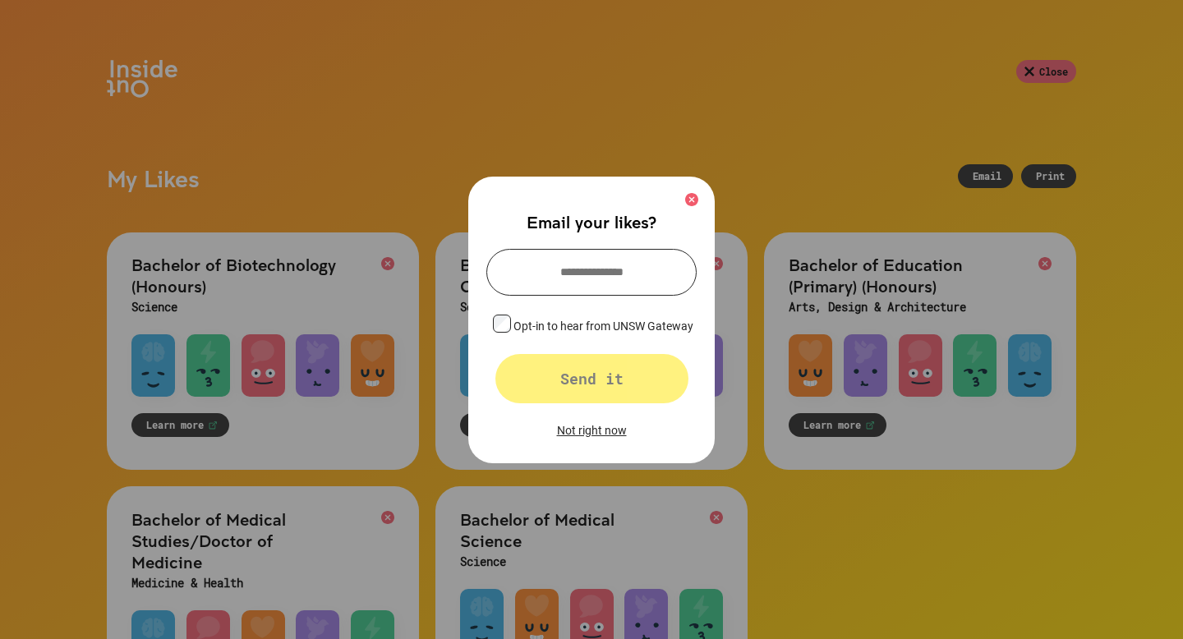
click at [536, 244] on div "Email your likes? Opt-in to hear from UNSW Gateway Send it Not right now" at bounding box center [591, 320] width 246 height 287
click at [554, 280] on input "text" at bounding box center [591, 272] width 210 height 47
type input "**********"
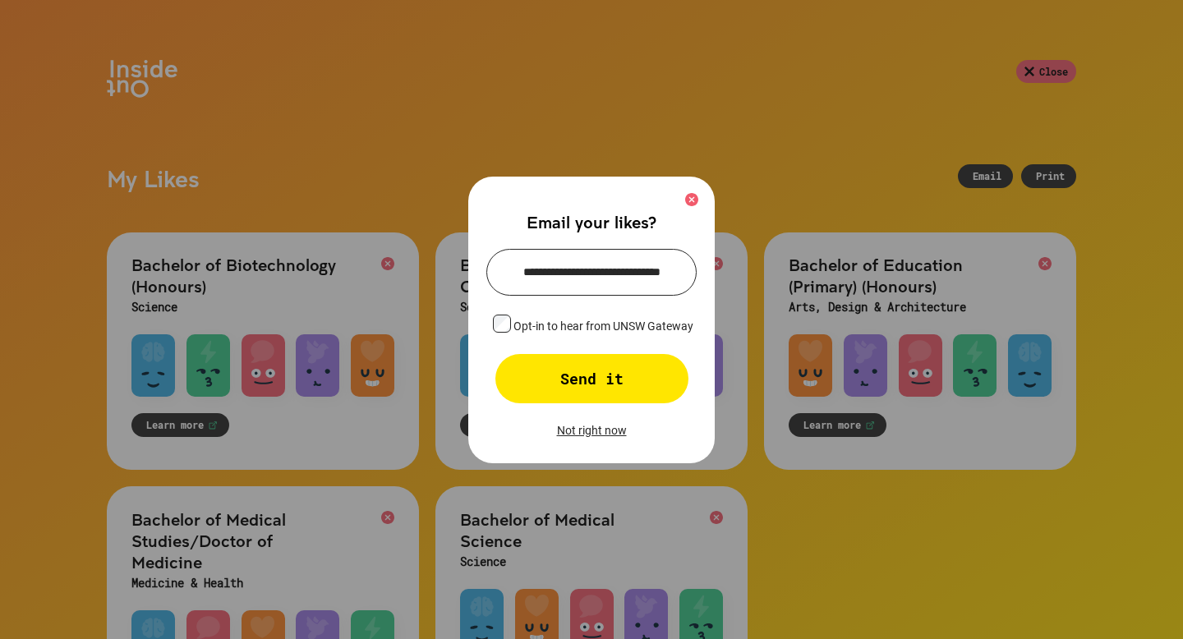
click at [592, 384] on div "Send it" at bounding box center [591, 378] width 193 height 49
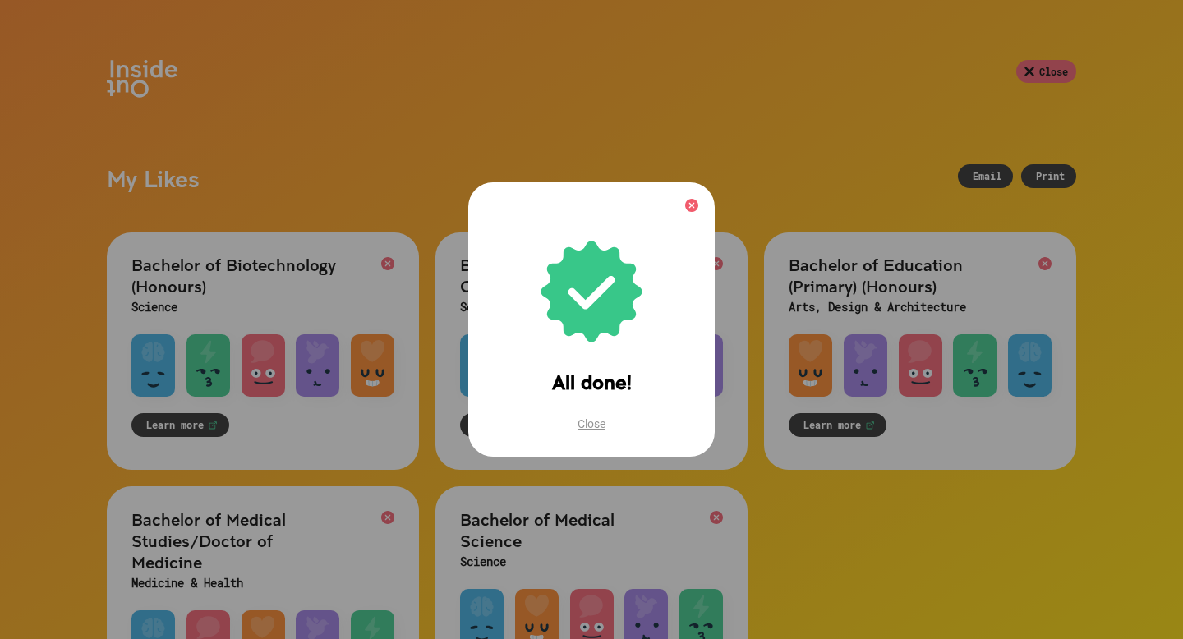
click at [587, 425] on div "Close" at bounding box center [591, 424] width 210 height 30
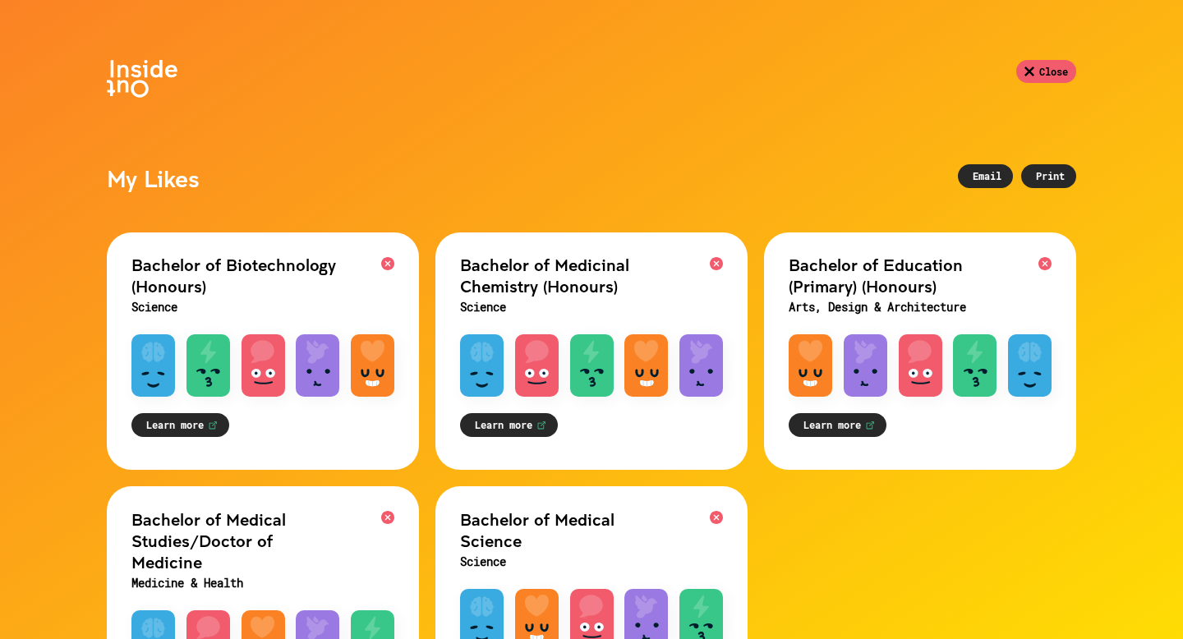
click at [983, 170] on div "Email" at bounding box center [985, 176] width 55 height 24
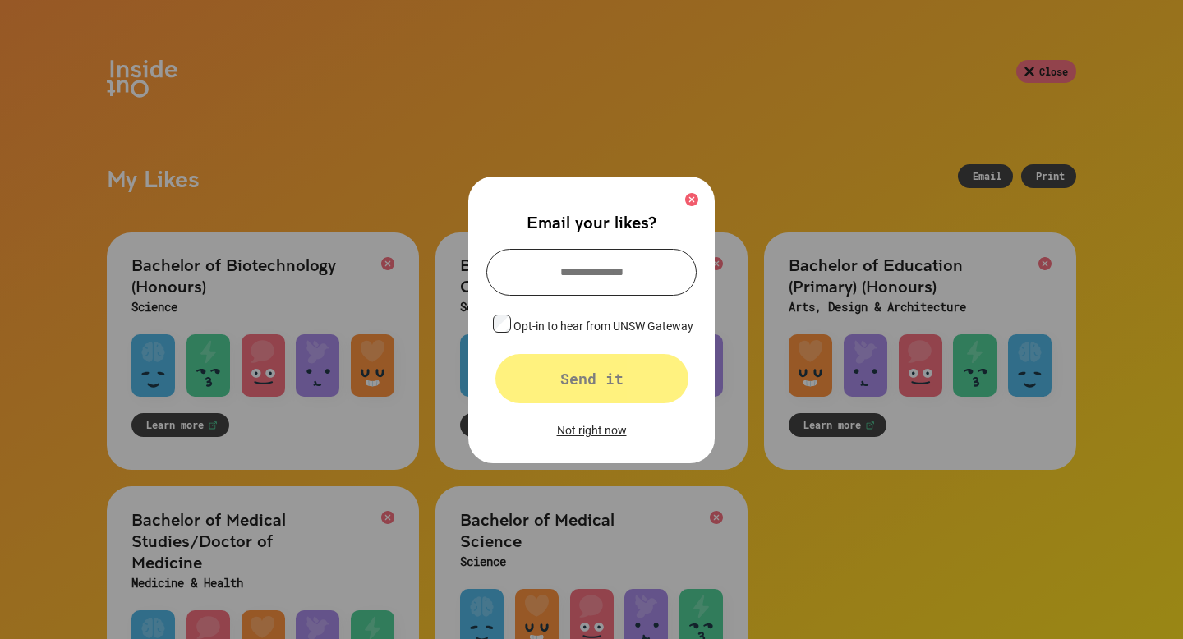
click at [556, 254] on input "text" at bounding box center [591, 272] width 210 height 47
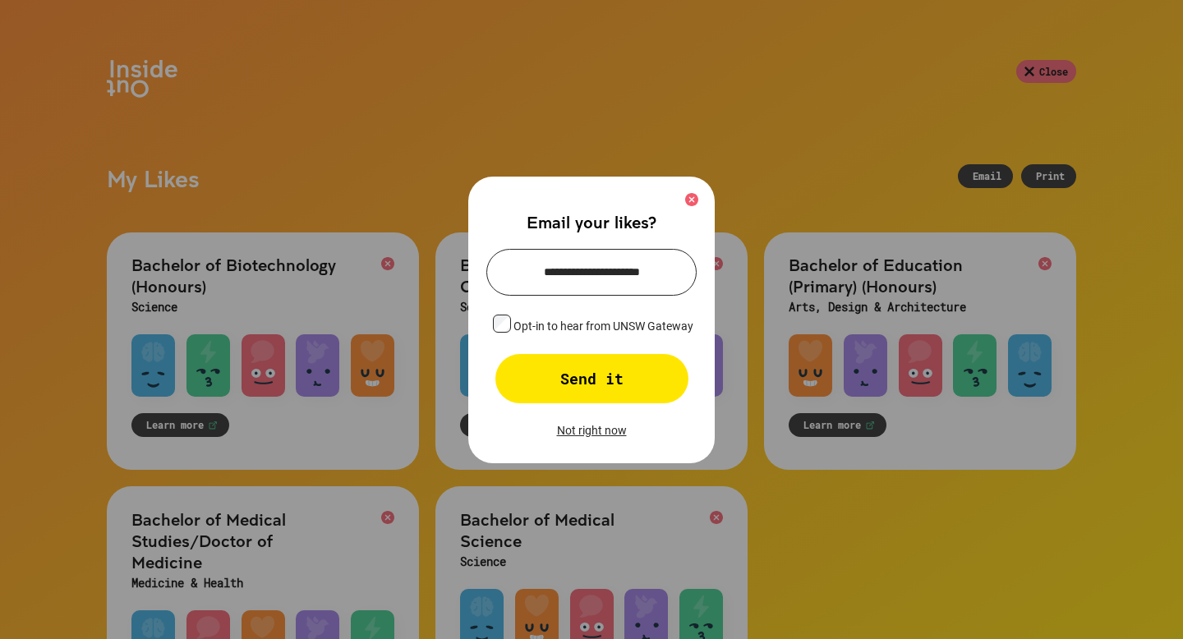
type input "**********"
click at [596, 386] on div "Send it" at bounding box center [591, 378] width 193 height 49
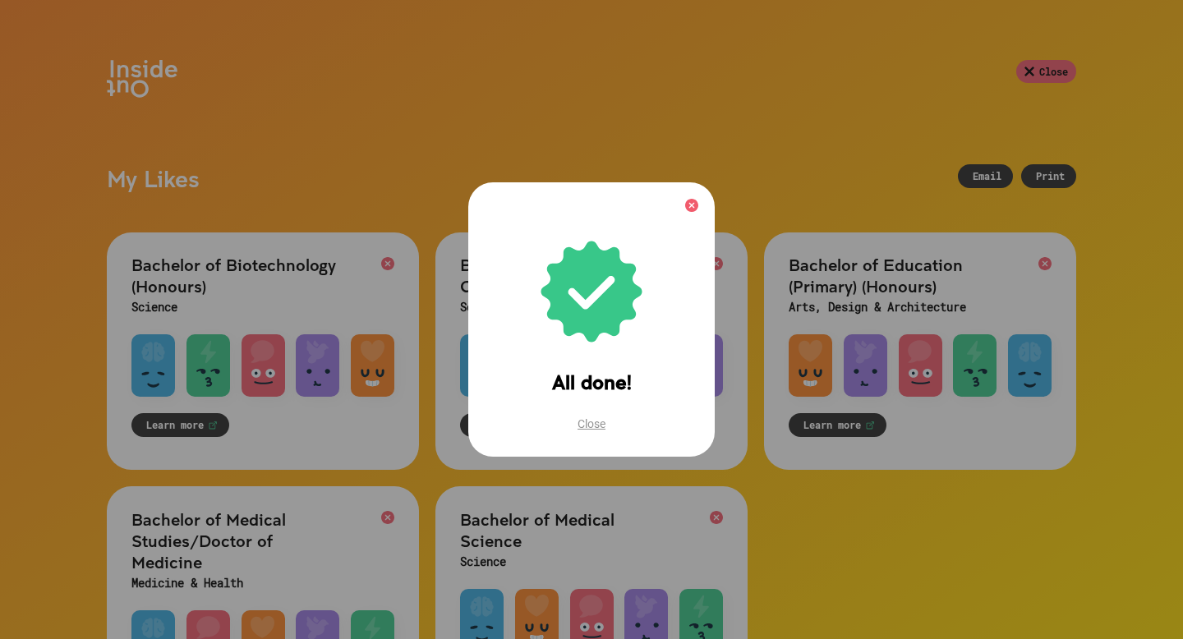
click at [596, 432] on div "Close" at bounding box center [591, 424] width 210 height 30
